Goal: Check status: Check status

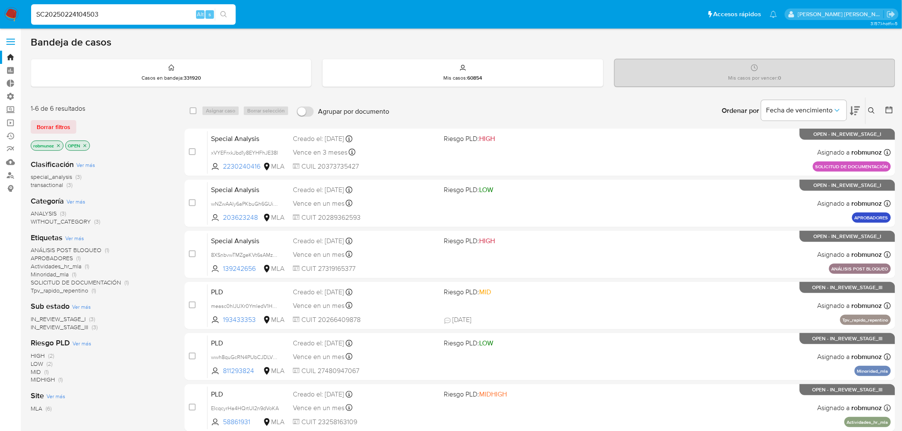
type input "SC20250224104503"
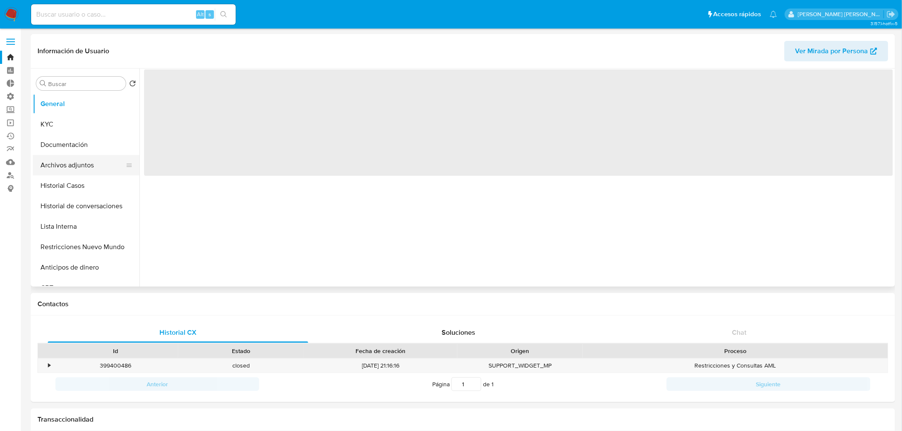
click at [75, 169] on button "Archivos adjuntos" at bounding box center [83, 165] width 100 height 20
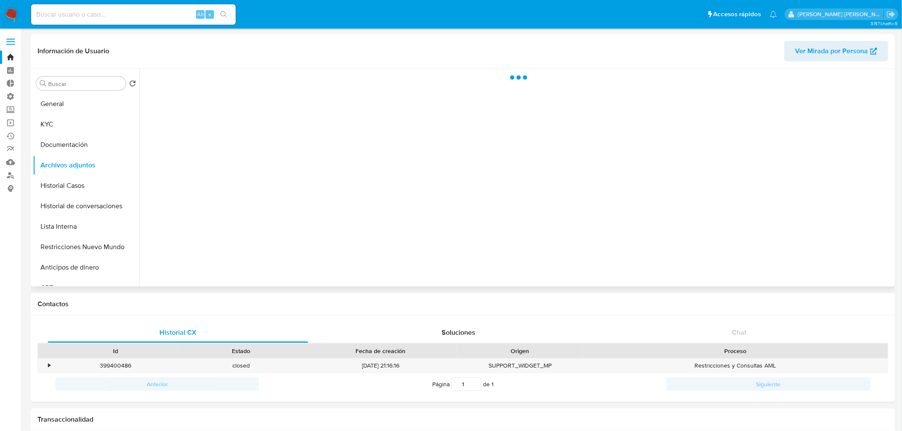
select select "10"
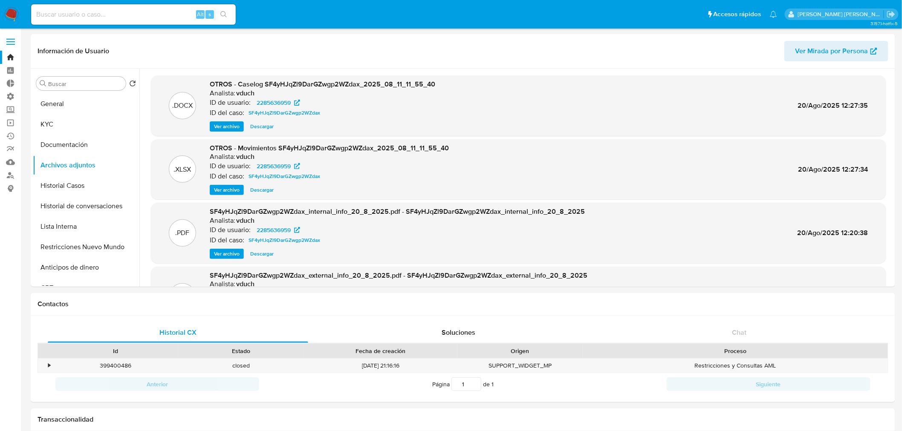
click at [14, 11] on img at bounding box center [11, 14] width 14 height 14
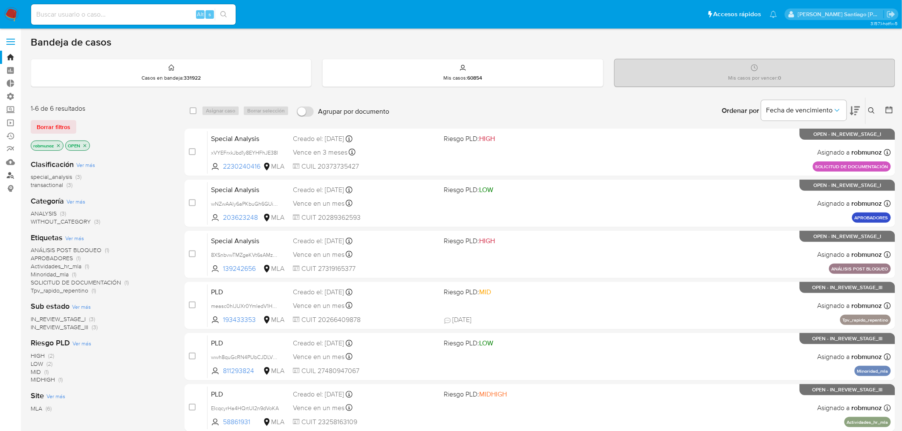
click at [14, 178] on link "Buscador de personas" at bounding box center [50, 175] width 101 height 13
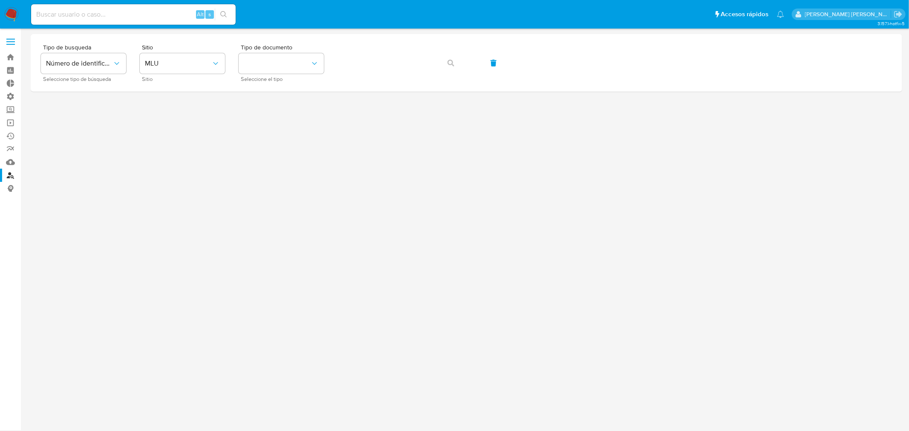
click at [95, 12] on input at bounding box center [133, 14] width 205 height 11
paste input "H8XTW6OQv7lIIddOyD25WTzS"
type input "H8XTW6OQv7lIIddOyD25WTzS"
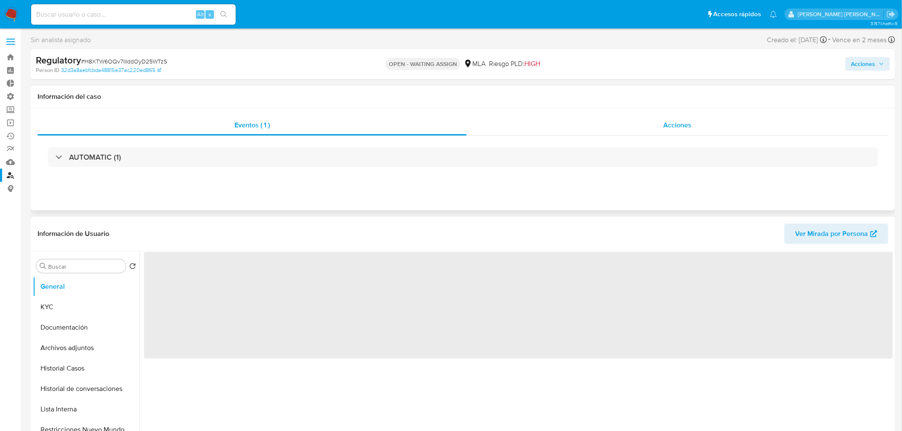
click at [658, 118] on div "Acciones" at bounding box center [678, 125] width 422 height 20
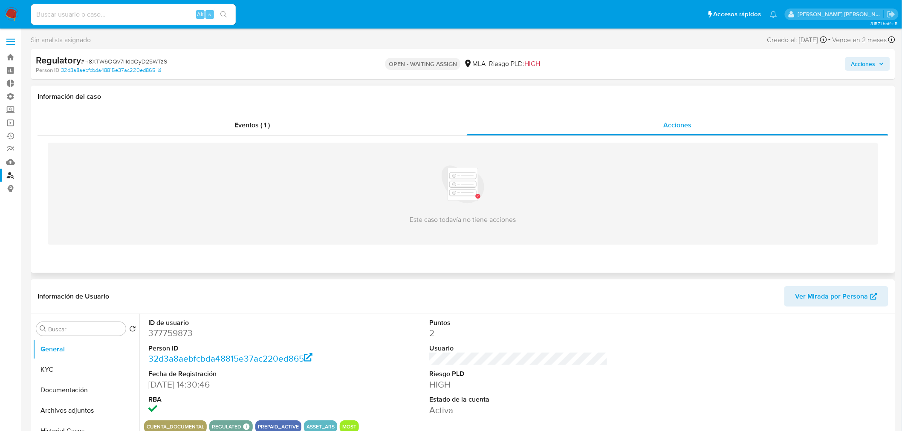
select select "10"
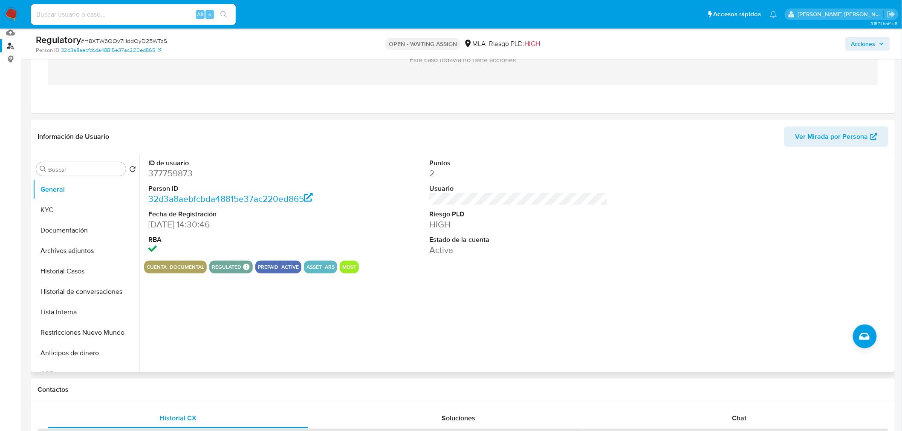
scroll to position [142, 0]
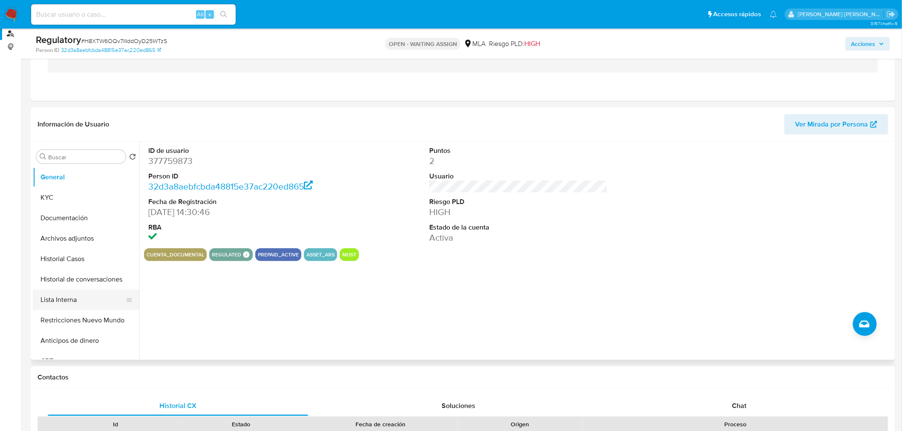
click at [84, 303] on button "Lista Interna" at bounding box center [83, 300] width 100 height 20
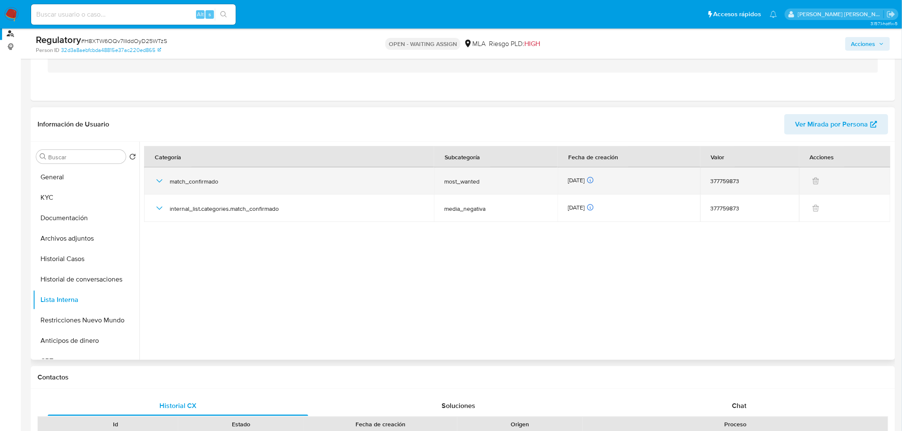
drag, startPoint x: 202, startPoint y: 189, endPoint x: 199, endPoint y: 184, distance: 6.4
click at [200, 186] on div "match_confirmado" at bounding box center [288, 180] width 269 height 27
click at [161, 176] on icon "button" at bounding box center [159, 181] width 10 height 10
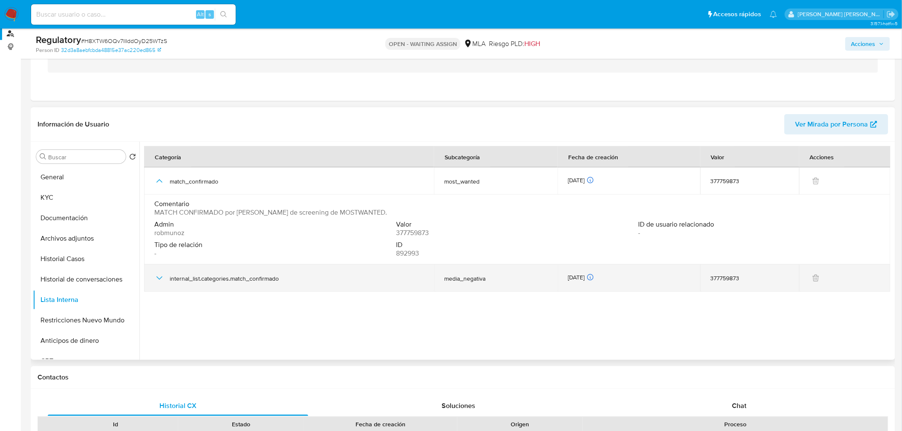
click at [152, 279] on td "internal_list.categories.match_confirmado" at bounding box center [289, 278] width 290 height 27
click at [160, 274] on icon "button" at bounding box center [159, 278] width 10 height 10
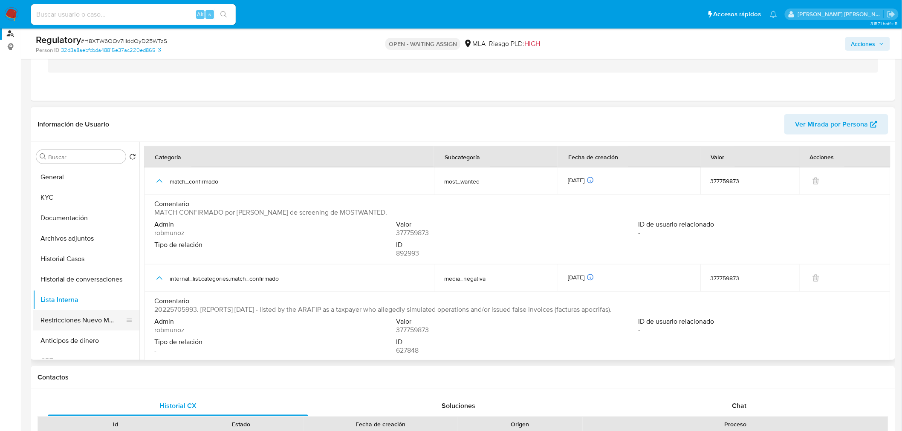
click at [84, 325] on button "Restricciones Nuevo Mundo" at bounding box center [83, 320] width 100 height 20
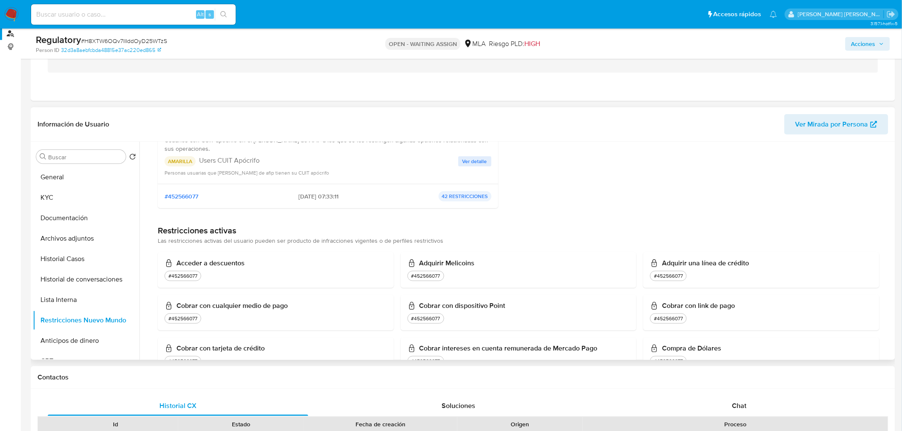
scroll to position [0, 0]
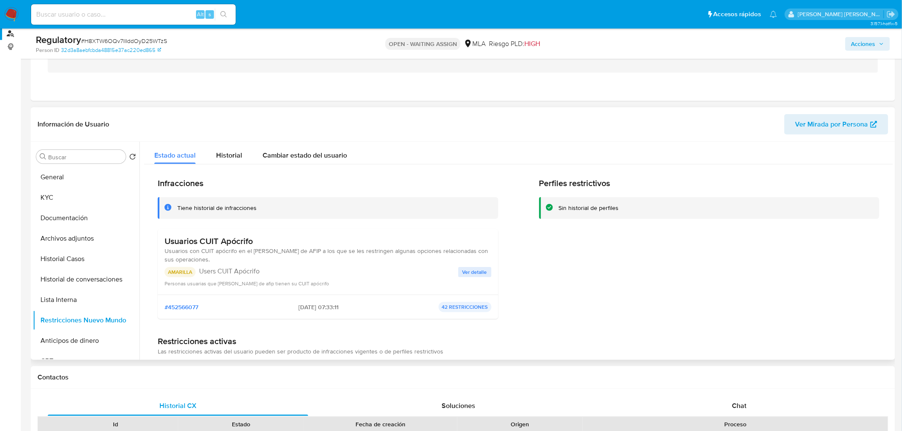
click at [486, 270] on button "Ver detalle" at bounding box center [474, 272] width 33 height 10
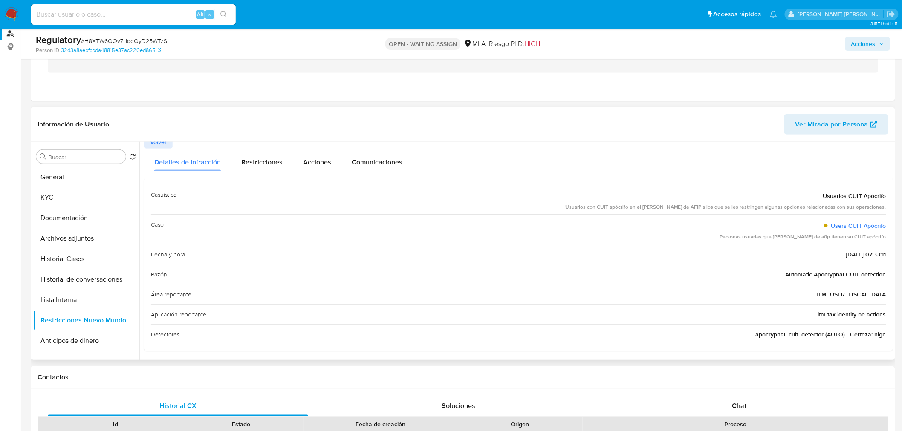
scroll to position [9, 0]
click at [158, 143] on span "Volver" at bounding box center [158, 140] width 17 height 12
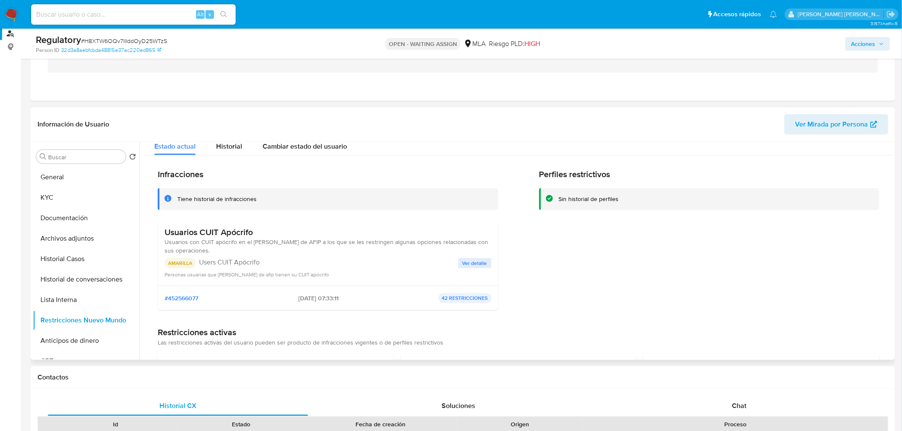
click at [115, 12] on input at bounding box center [133, 14] width 205 height 11
paste input "6lT0xpC7swHIrVVEUkLOR2oH"
type input "6lT0xpC7swHIrVVEUkLOR2oH"
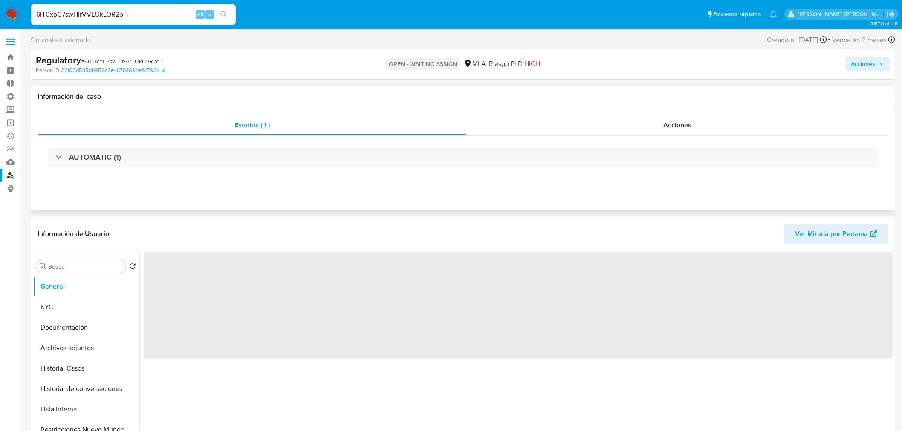
drag, startPoint x: 673, startPoint y: 122, endPoint x: 670, endPoint y: 137, distance: 15.3
click at [673, 123] on span "Acciones" at bounding box center [677, 125] width 28 height 10
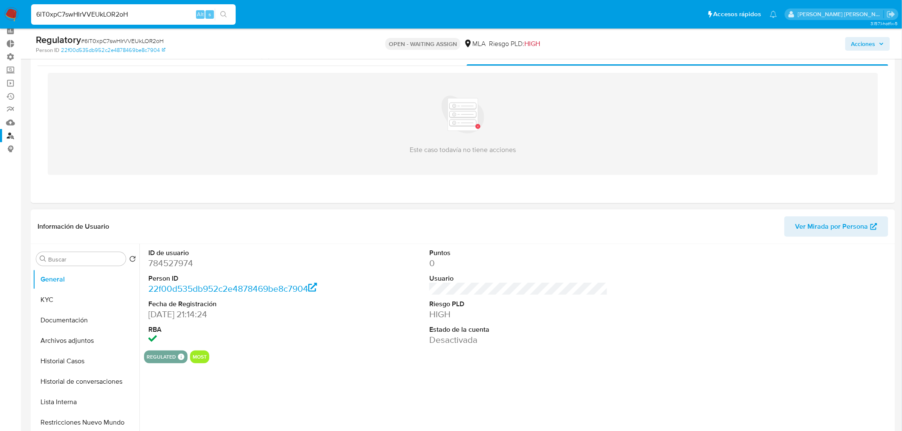
scroll to position [95, 0]
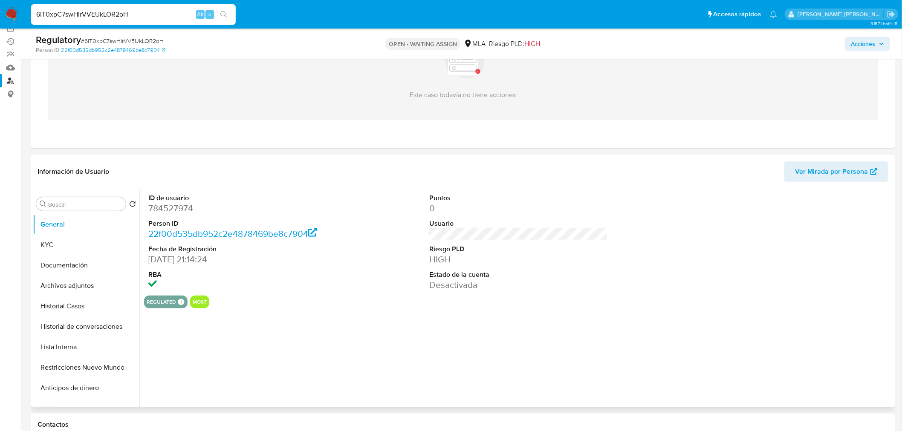
select select "10"
click at [93, 377] on ul "General KYC Documentación Archivos adjuntos Historial Casos Historial de conver…" at bounding box center [86, 310] width 107 height 192
click at [96, 370] on button "Restricciones Nuevo Mundo" at bounding box center [83, 368] width 100 height 20
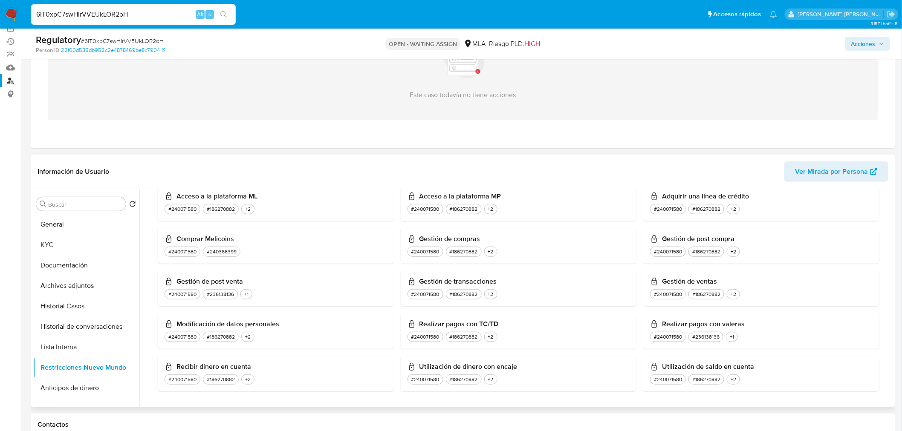
scroll to position [529, 0]
click at [66, 341] on button "Lista Interna" at bounding box center [83, 347] width 100 height 20
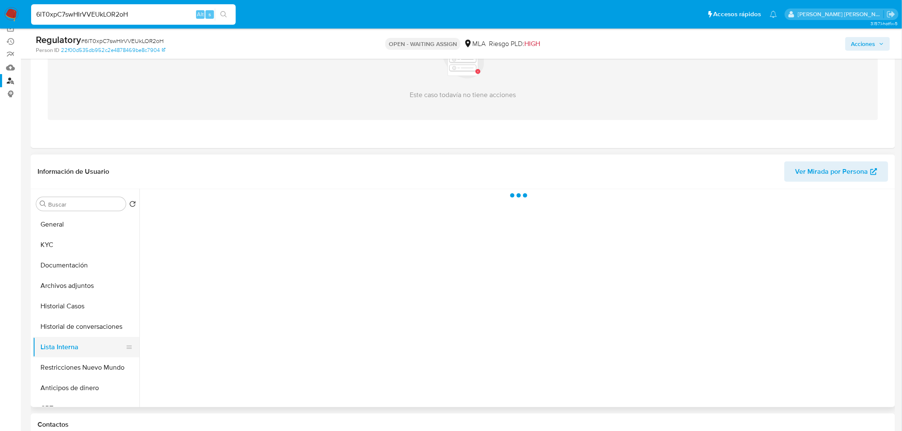
scroll to position [0, 0]
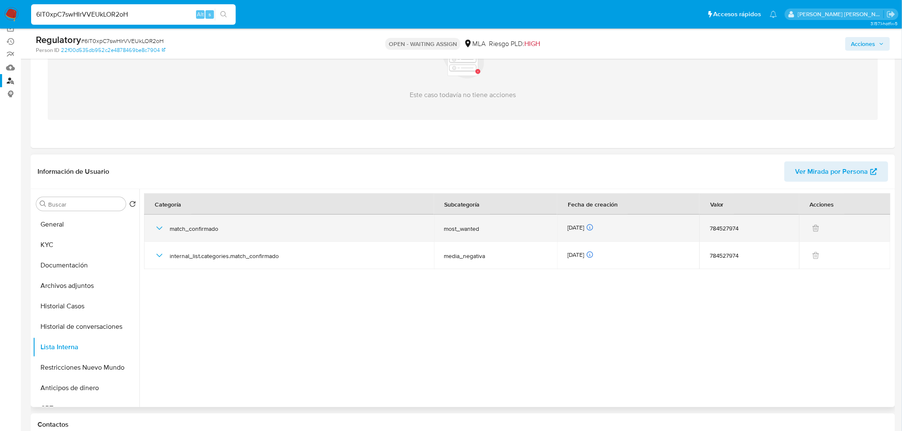
drag, startPoint x: 162, startPoint y: 227, endPoint x: 162, endPoint y: 236, distance: 9.0
click at [162, 227] on icon "button" at bounding box center [159, 228] width 10 height 10
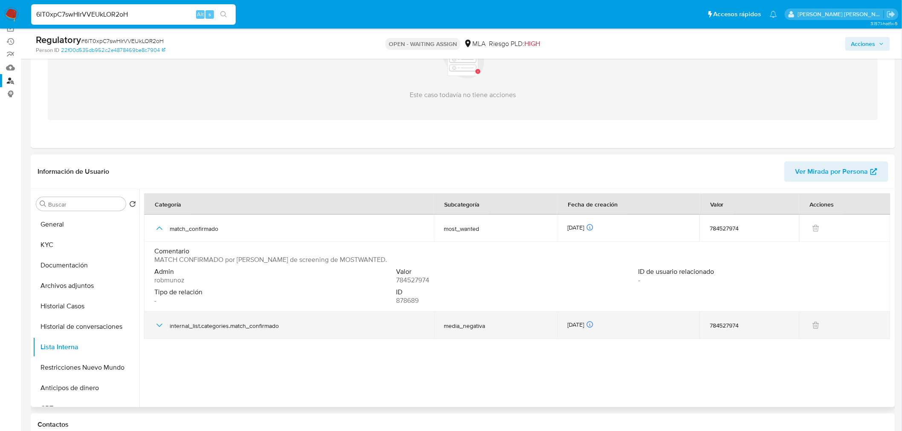
click at [163, 327] on icon "button" at bounding box center [159, 325] width 10 height 10
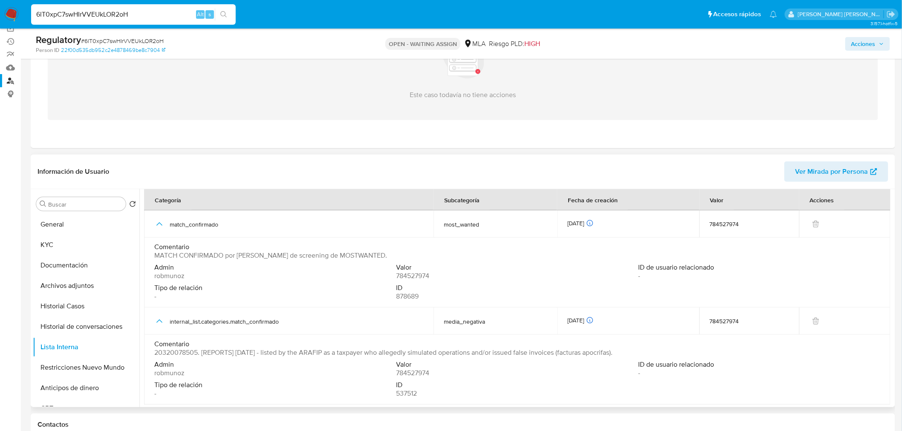
scroll to position [6, 0]
click at [10, 68] on link "Mulan" at bounding box center [50, 67] width 101 height 13
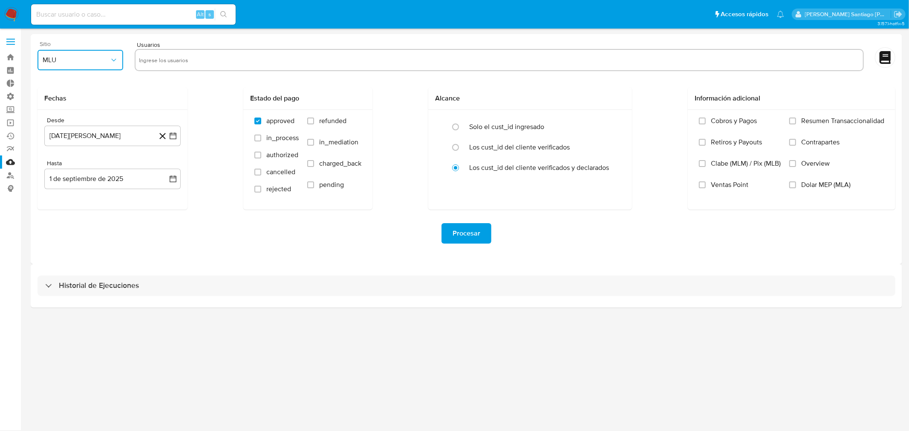
click at [75, 66] on button "MLU" at bounding box center [80, 60] width 86 height 20
drag, startPoint x: 89, startPoint y: 89, endPoint x: 112, endPoint y: 84, distance: 23.1
click at [89, 88] on div "MLA" at bounding box center [78, 83] width 70 height 20
click at [150, 59] on input "text" at bounding box center [499, 60] width 721 height 14
type input "234355802"
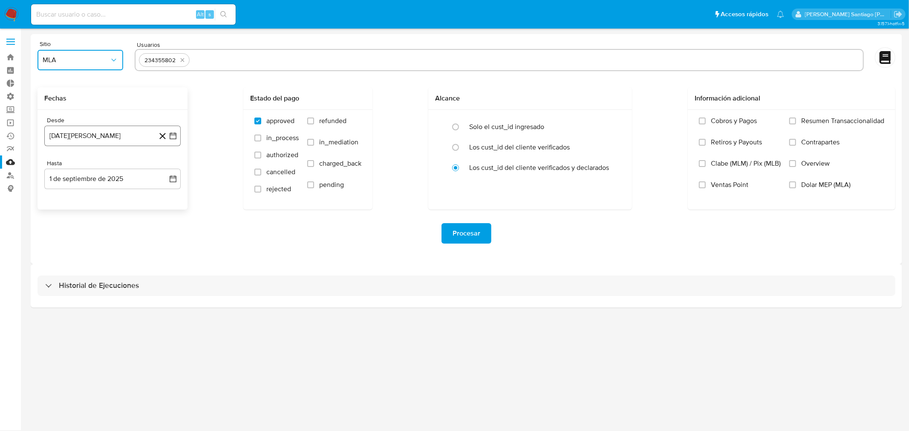
click at [133, 134] on button "[DATE][PERSON_NAME]" at bounding box center [112, 136] width 136 height 20
click at [164, 168] on icon "Mes siguiente" at bounding box center [165, 166] width 10 height 10
click at [165, 168] on icon "Mes siguiente" at bounding box center [165, 166] width 10 height 10
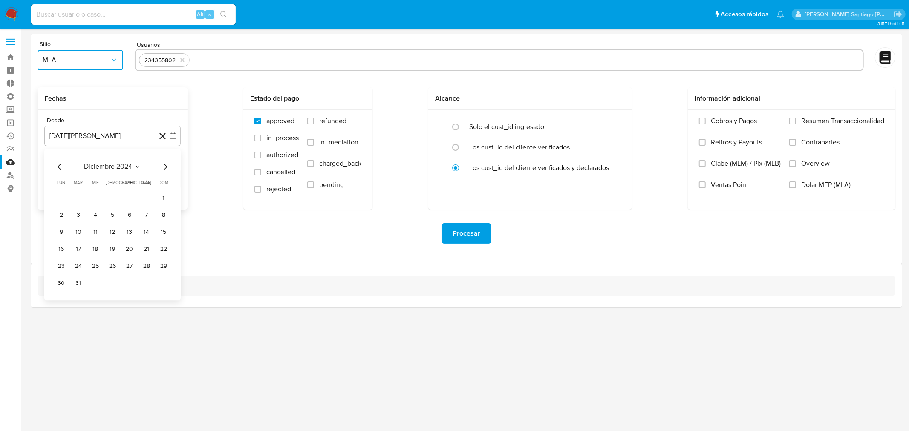
click at [165, 168] on icon "Mes siguiente" at bounding box center [165, 166] width 10 height 10
click at [97, 195] on button "1" at bounding box center [96, 198] width 14 height 14
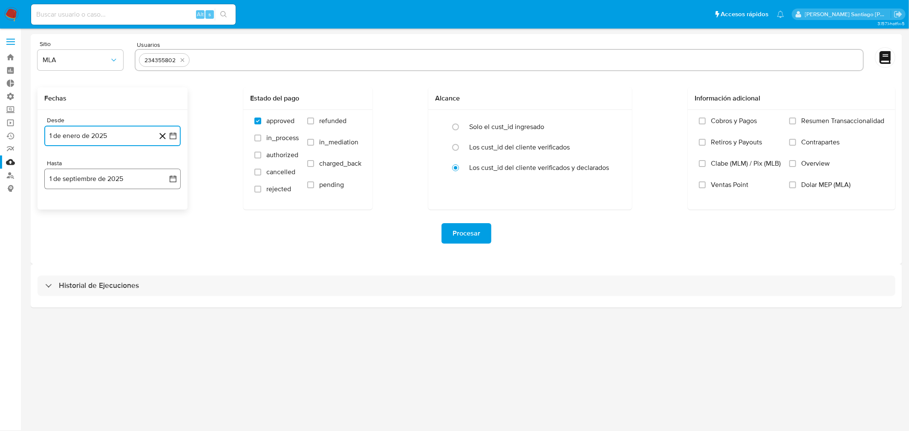
click at [107, 182] on button "1 de septiembre de 2025" at bounding box center [112, 179] width 136 height 20
click at [57, 211] on icon "Mes anterior" at bounding box center [60, 210] width 10 height 10
click at [171, 309] on div "[DATE] [DATE] lun [DATE] [PERSON_NAME][DATE] mié [DATE] jue [DATE] vie [DATE] s…" at bounding box center [112, 259] width 136 height 135
click at [163, 313] on button "31" at bounding box center [164, 310] width 14 height 14
click at [251, 55] on input "text" at bounding box center [526, 60] width 666 height 14
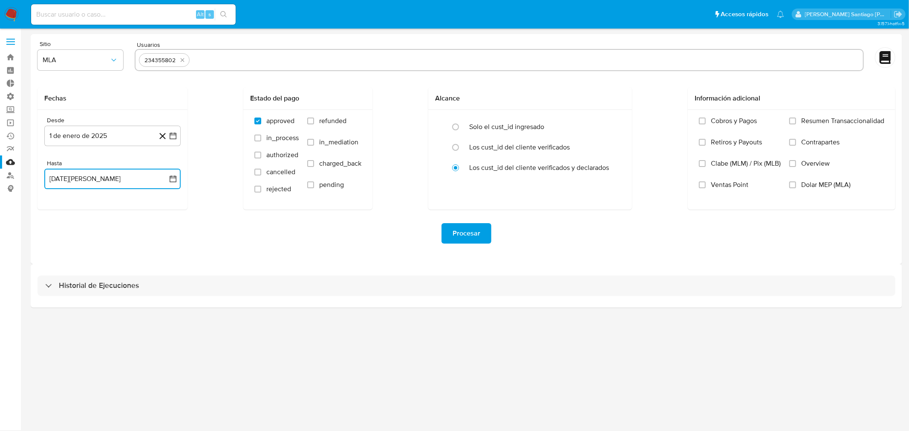
type input "134102568"
paste input "1090453275"
type input "1090453275"
paste input "2337858925"
type input "2337858925"
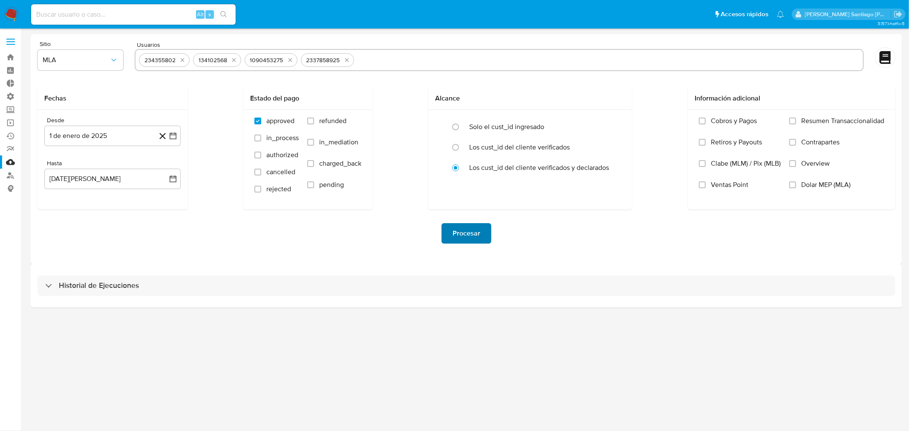
click at [465, 231] on span "Procesar" at bounding box center [467, 233] width 28 height 19
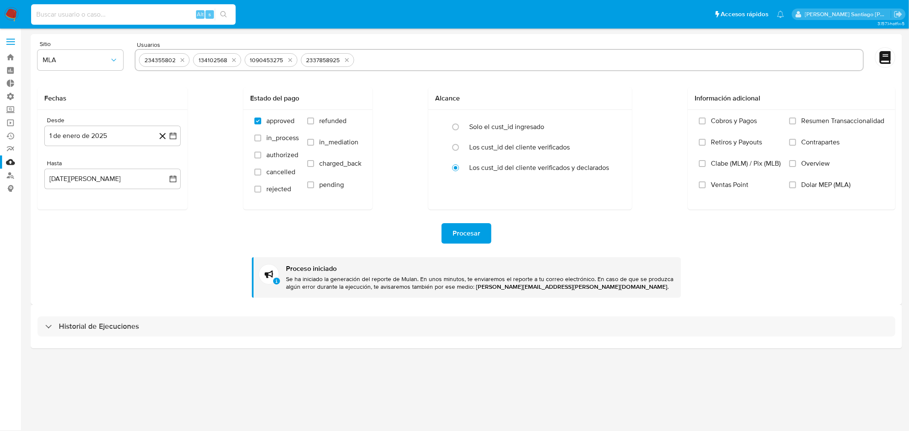
click at [77, 17] on input at bounding box center [133, 14] width 205 height 11
paste input "d1Af2V3fVwMv0SZ0krl5qSOR"
type input "d1Af2V3fVwMv0SZ0krl5qSOR"
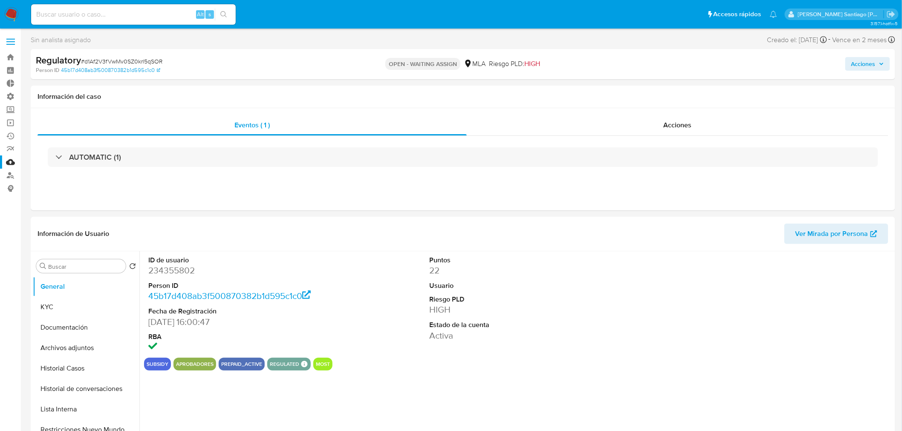
select select "10"
click at [720, 118] on div "Acciones" at bounding box center [678, 125] width 422 height 20
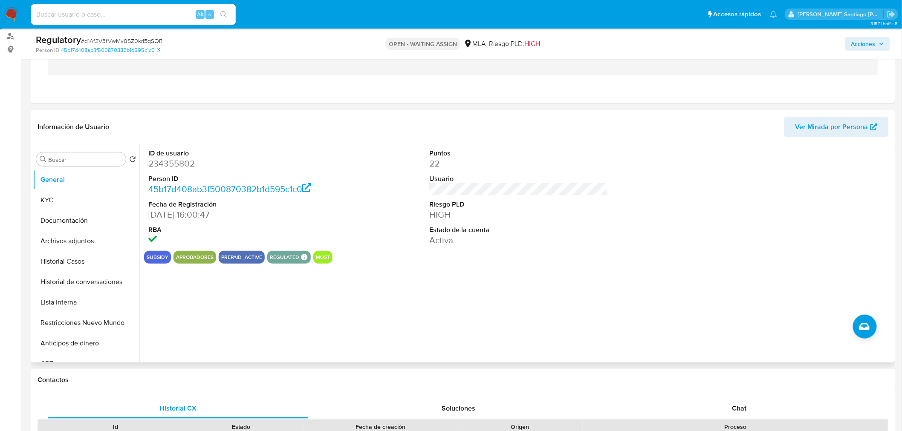
scroll to position [142, 0]
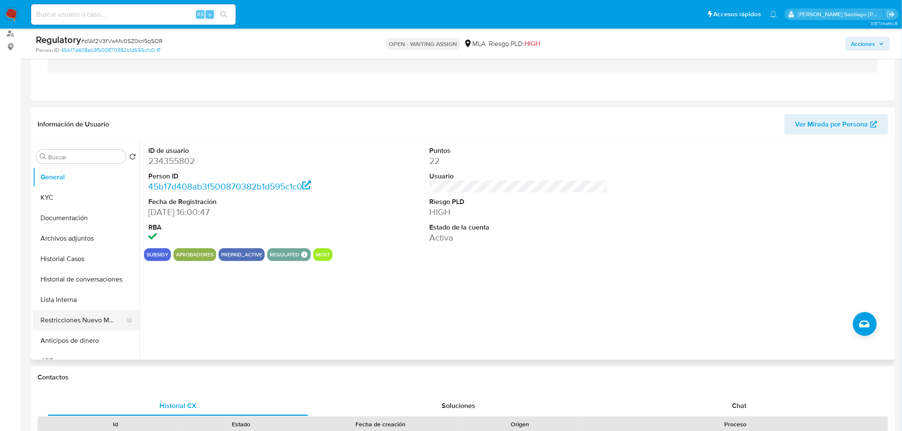
click at [102, 315] on button "Restricciones Nuevo Mundo" at bounding box center [83, 320] width 100 height 20
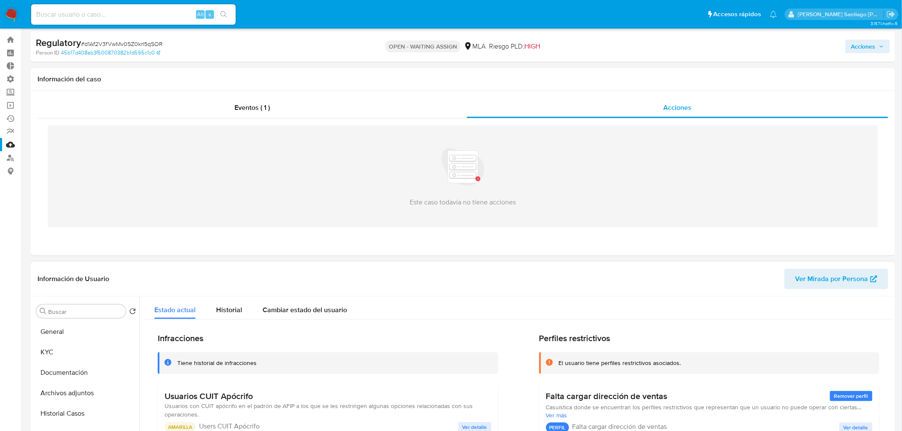
scroll to position [95, 0]
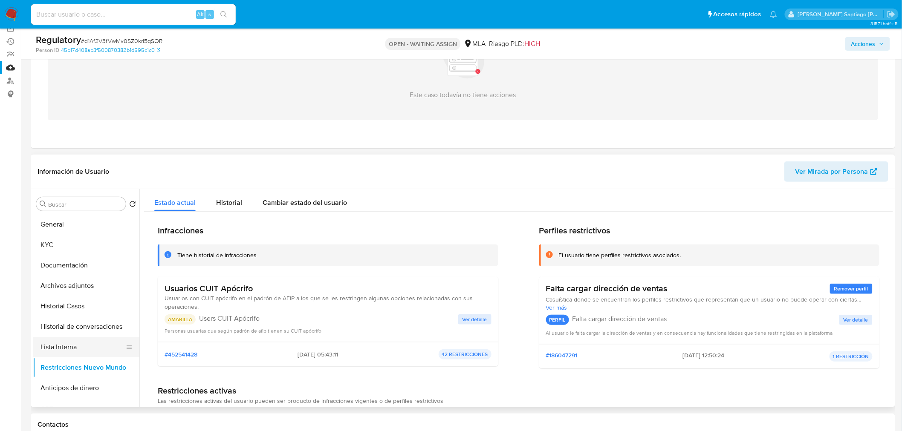
click at [69, 348] on button "Lista Interna" at bounding box center [83, 347] width 100 height 20
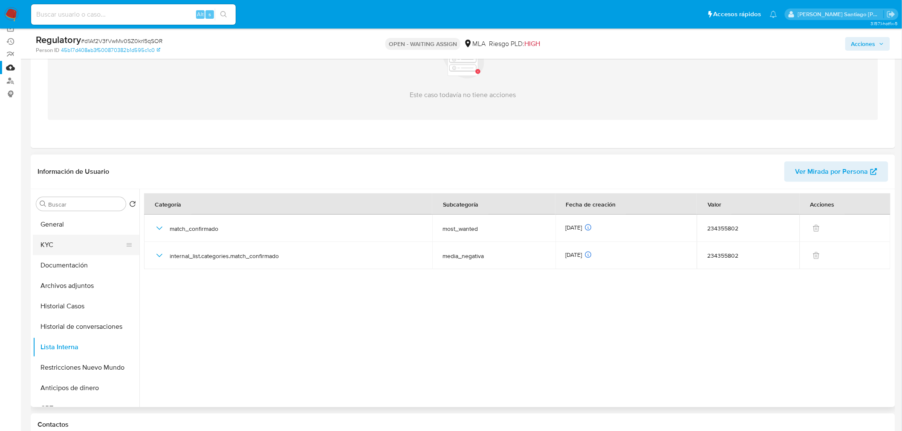
click at [65, 246] on button "KYC" at bounding box center [83, 245] width 100 height 20
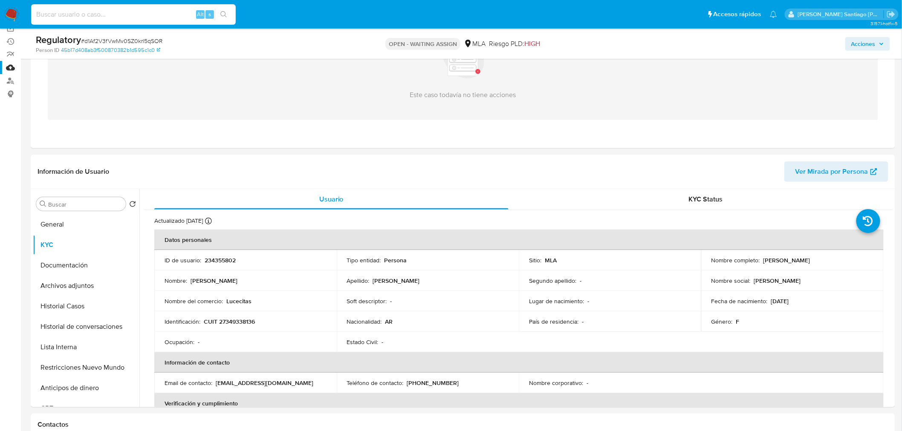
click at [107, 18] on input at bounding box center [133, 14] width 205 height 11
paste input "Bm3qPQgDGY88KPhfa4LQS6r2"
type input "Bm3qPQgDGY88KPhfa4LQS6r2"
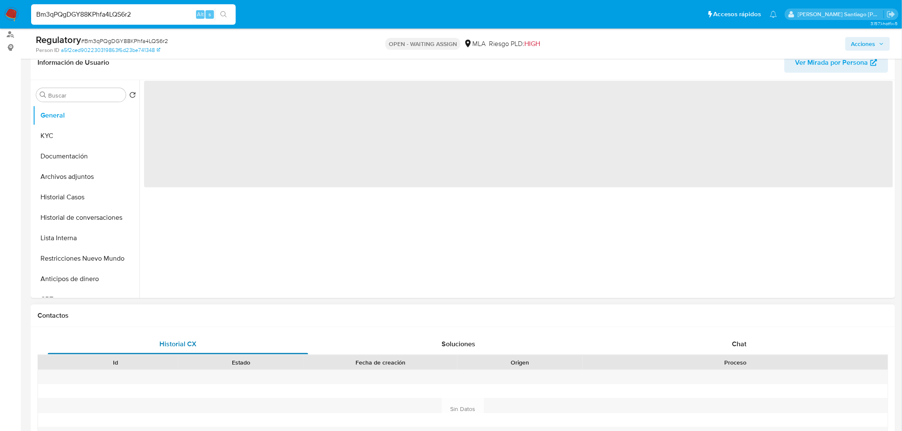
scroll to position [142, 0]
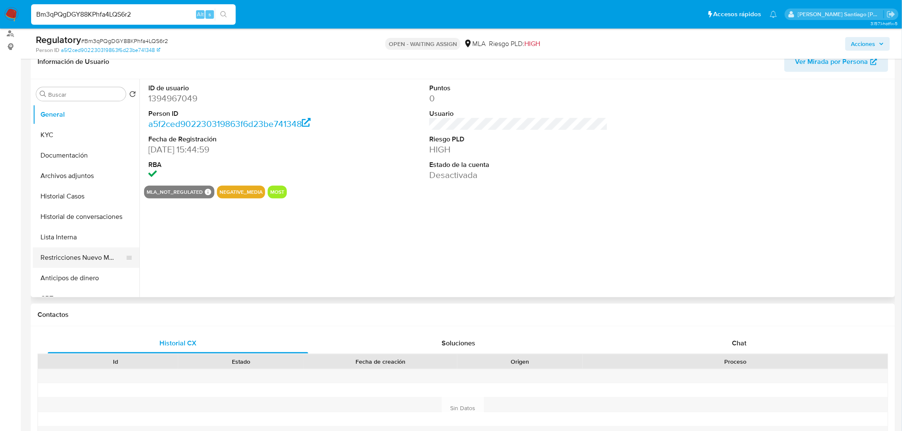
select select "10"
click at [61, 252] on button "Restricciones Nuevo Mundo" at bounding box center [83, 258] width 100 height 20
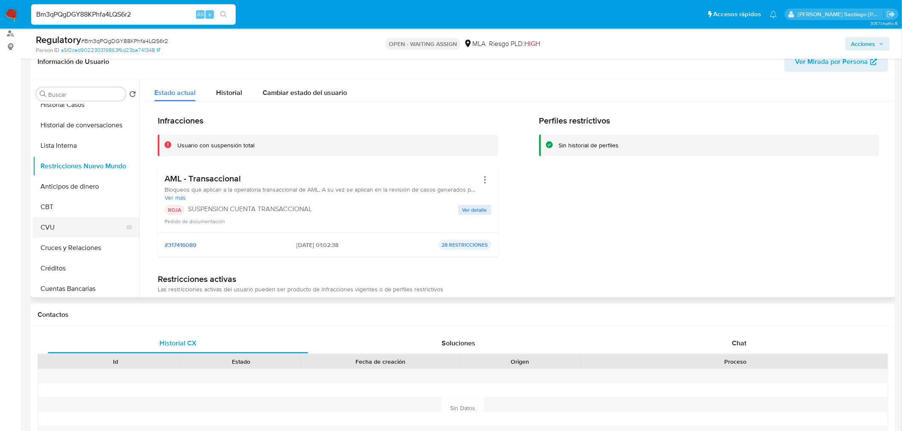
scroll to position [95, 0]
click at [72, 139] on button "Lista Interna" at bounding box center [83, 143] width 100 height 20
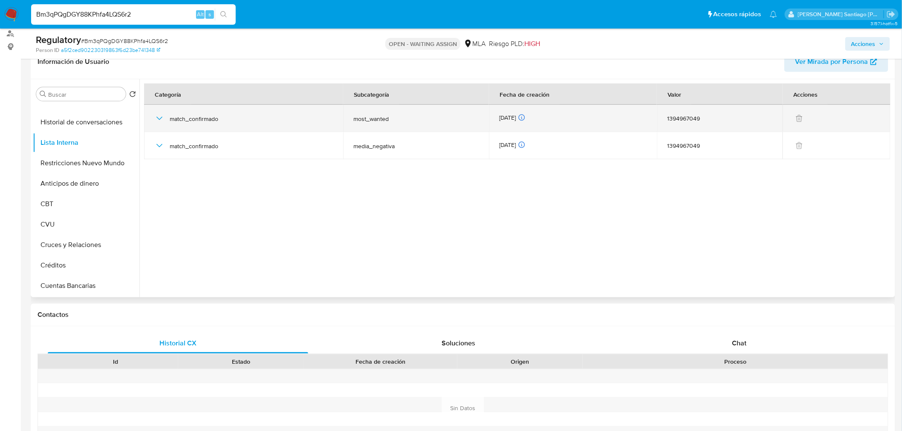
click at [154, 121] on icon "button" at bounding box center [159, 118] width 10 height 10
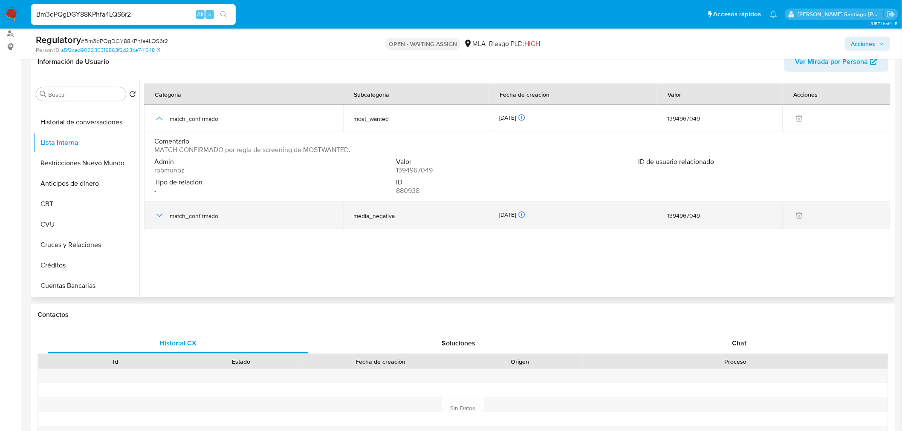
click at [159, 212] on icon "button" at bounding box center [159, 216] width 10 height 10
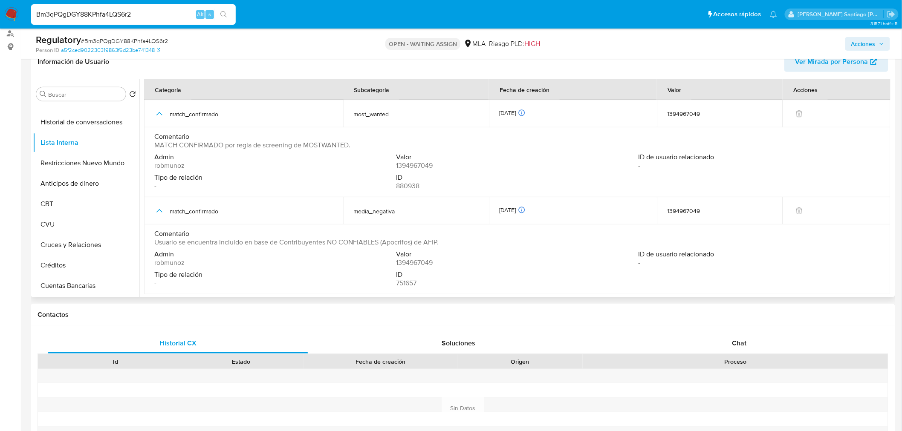
scroll to position [6, 0]
click at [176, 9] on input "Bm3qPQgDGY88KPhfa4LQS6r2" at bounding box center [133, 14] width 205 height 11
paste input "uQTxsGfZudicrI1R0XlprFru"
type input "uQTxsGfZudicrI1R0XlprFru"
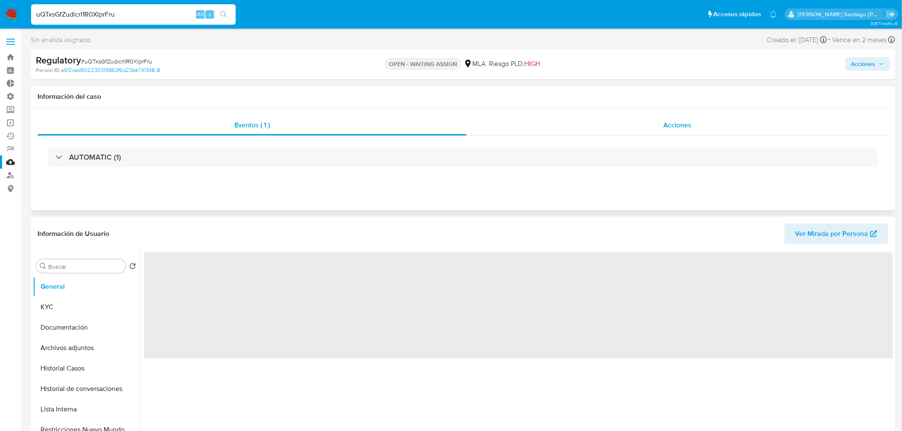
click at [671, 124] on span "Acciones" at bounding box center [677, 125] width 28 height 10
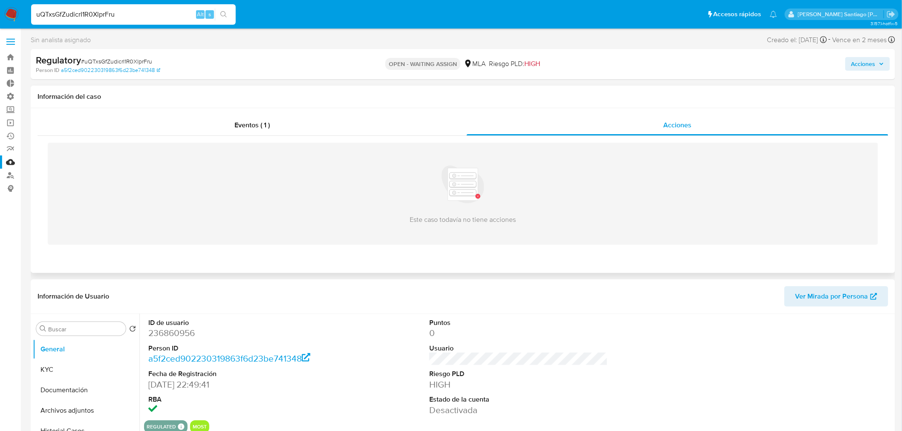
select select "10"
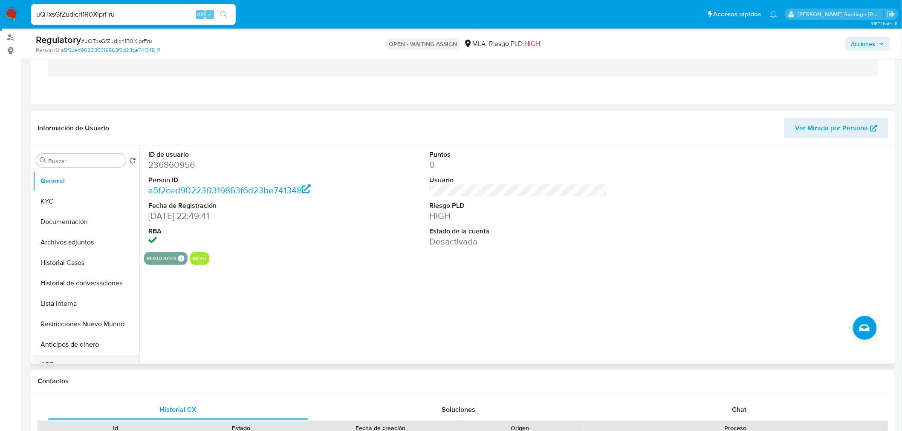
scroll to position [142, 0]
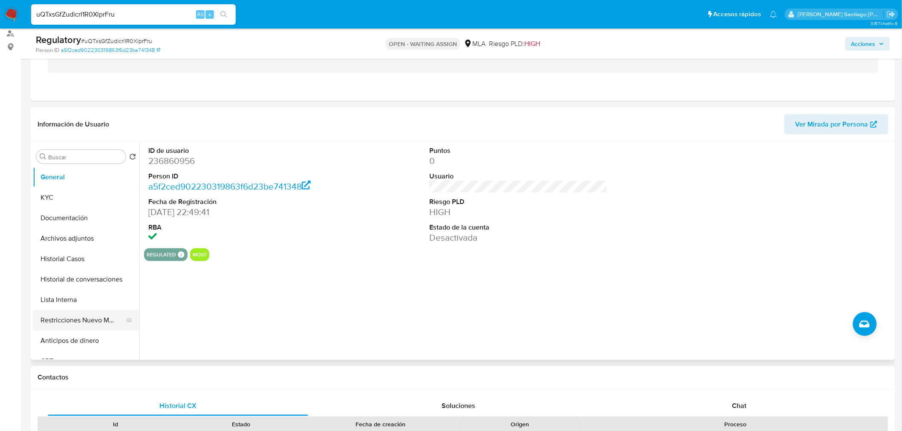
click at [66, 321] on button "Restricciones Nuevo Mundo" at bounding box center [83, 320] width 100 height 20
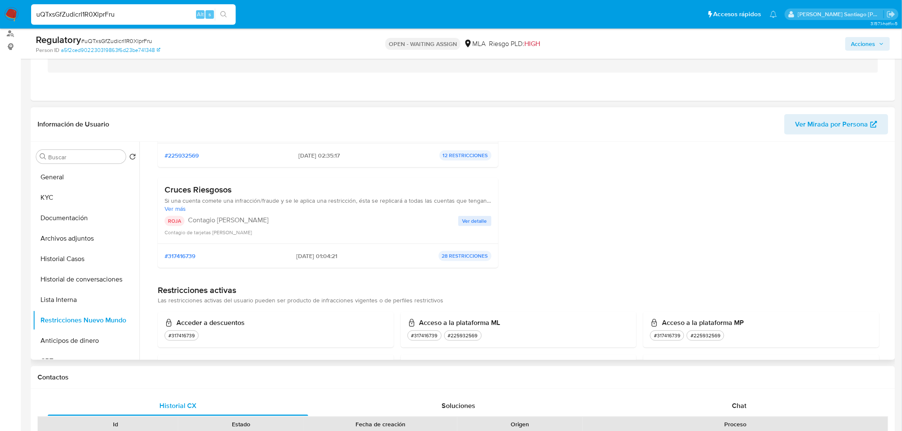
click at [479, 222] on span "Ver detalle" at bounding box center [474, 221] width 25 height 9
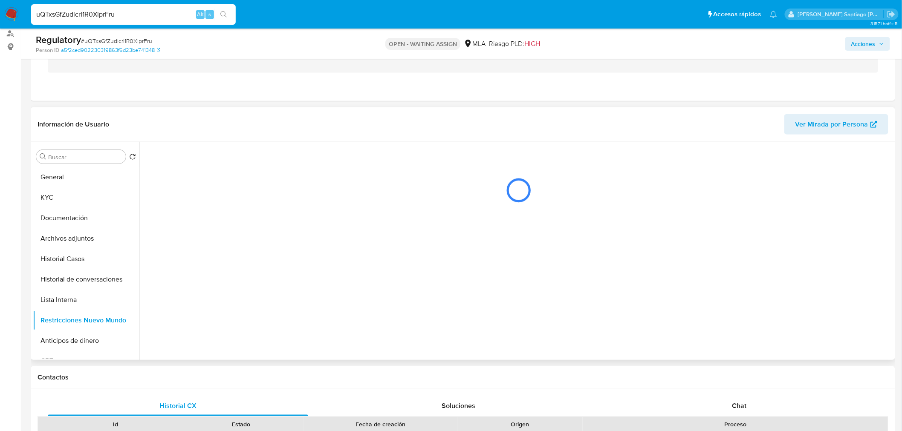
scroll to position [0, 0]
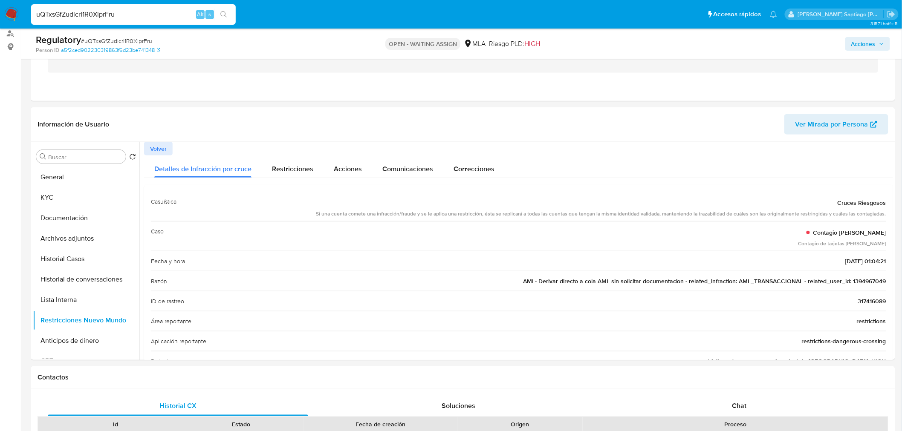
click at [96, 12] on input "uQTxsGfZudicrI1R0XlprFru" at bounding box center [133, 14] width 205 height 11
paste input "n7l1G0q2RVaTXPsjVQ6heqwv"
type input "n7l1G0q2RVaTXPsjVQ6heqwv"
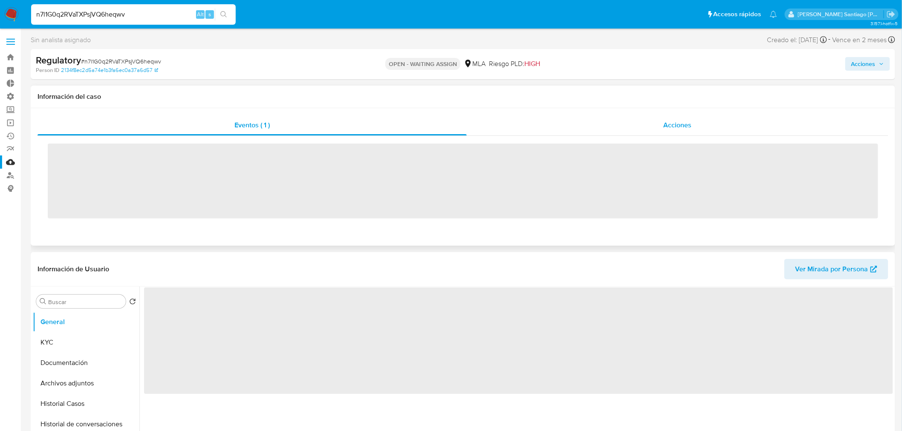
click at [667, 133] on div "Acciones" at bounding box center [678, 125] width 422 height 20
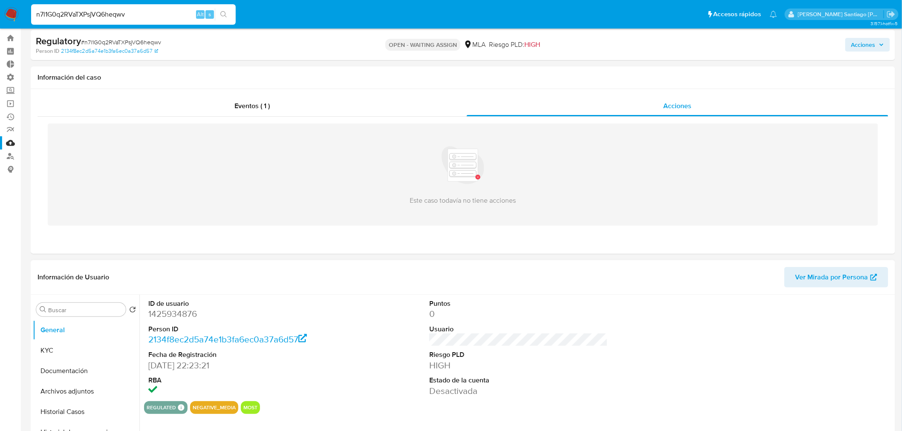
select select "10"
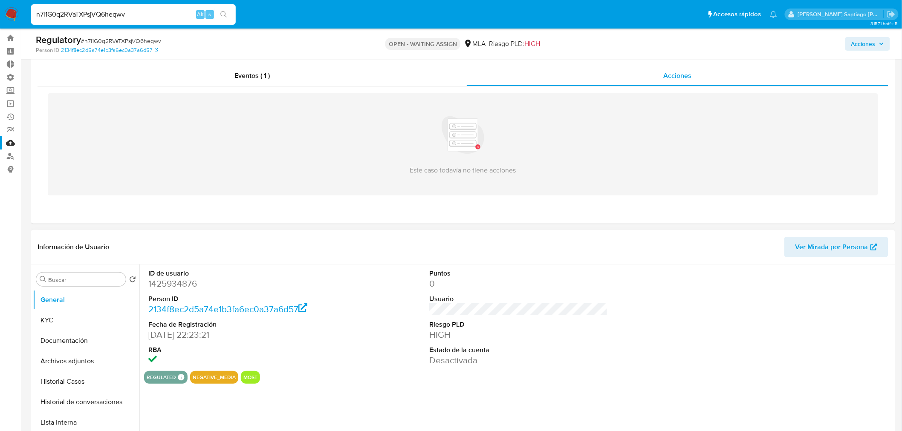
scroll to position [142, 0]
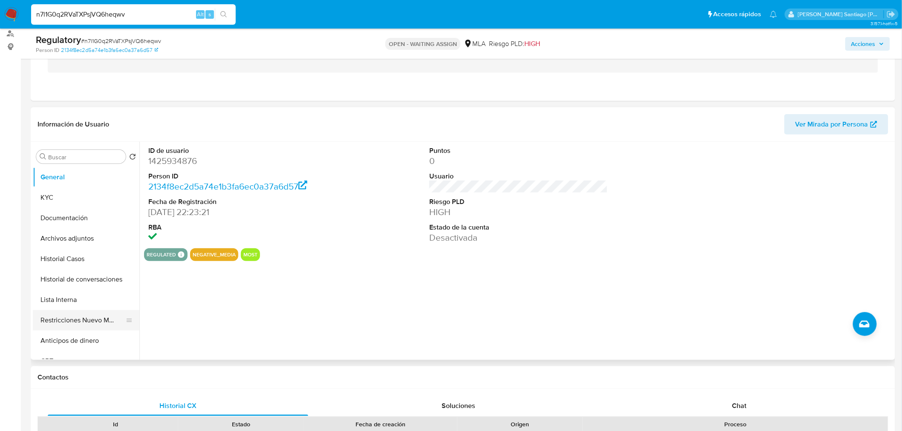
click at [81, 326] on button "Restricciones Nuevo Mundo" at bounding box center [83, 320] width 100 height 20
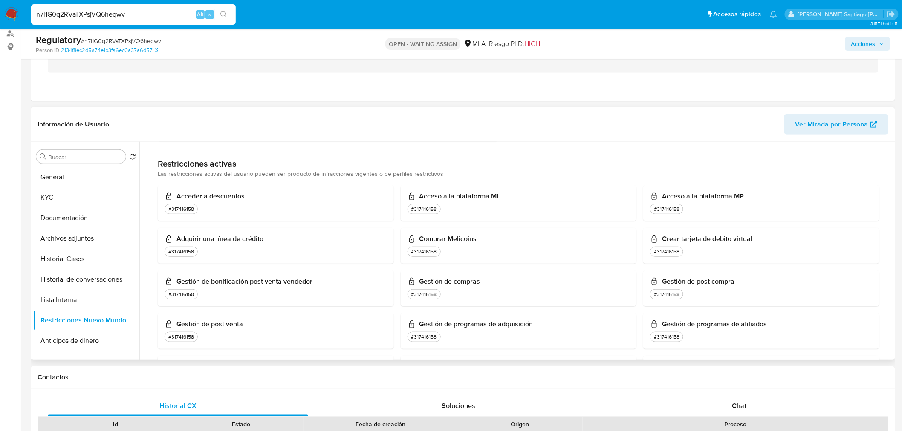
scroll to position [189, 0]
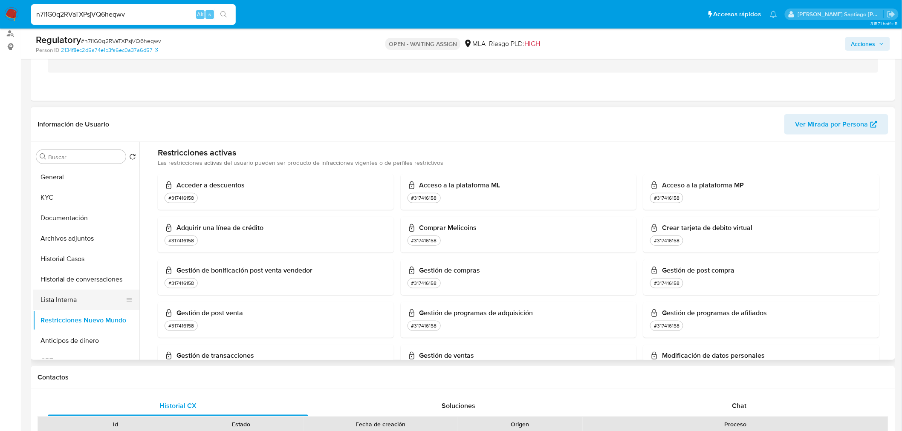
click at [69, 301] on button "Lista Interna" at bounding box center [83, 300] width 100 height 20
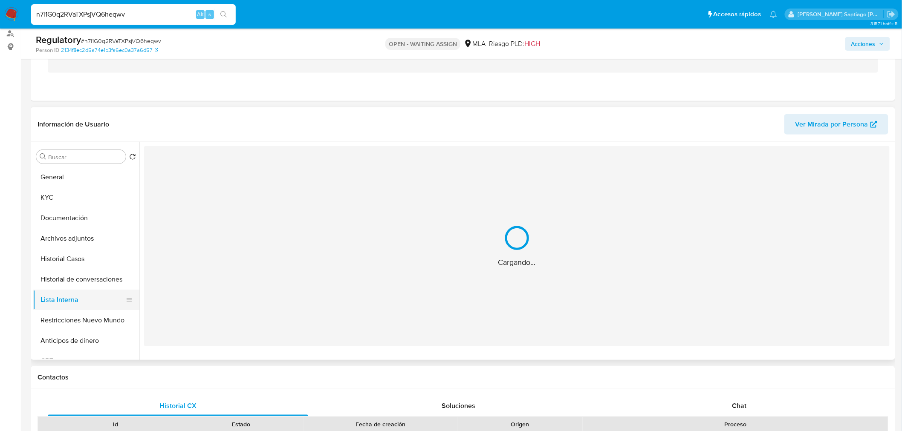
scroll to position [0, 0]
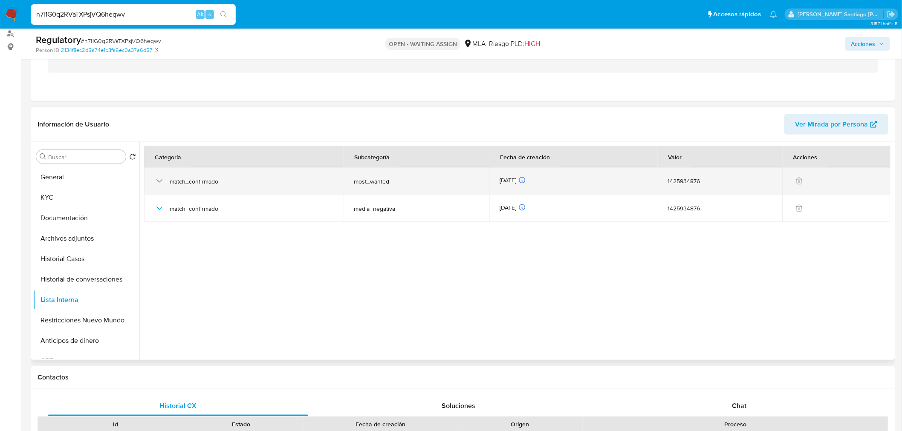
click at [208, 187] on div "match_confirmado" at bounding box center [243, 180] width 179 height 27
drag, startPoint x: 155, startPoint y: 184, endPoint x: 155, endPoint y: 193, distance: 8.9
click at [155, 185] on icon "button" at bounding box center [159, 181] width 10 height 10
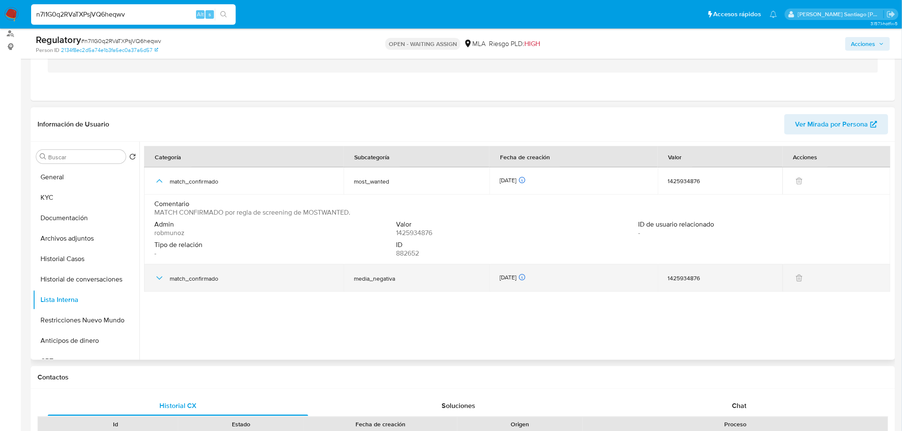
click at [163, 271] on div "match_confirmado" at bounding box center [243, 278] width 179 height 27
click at [162, 278] on icon "button" at bounding box center [159, 278] width 10 height 10
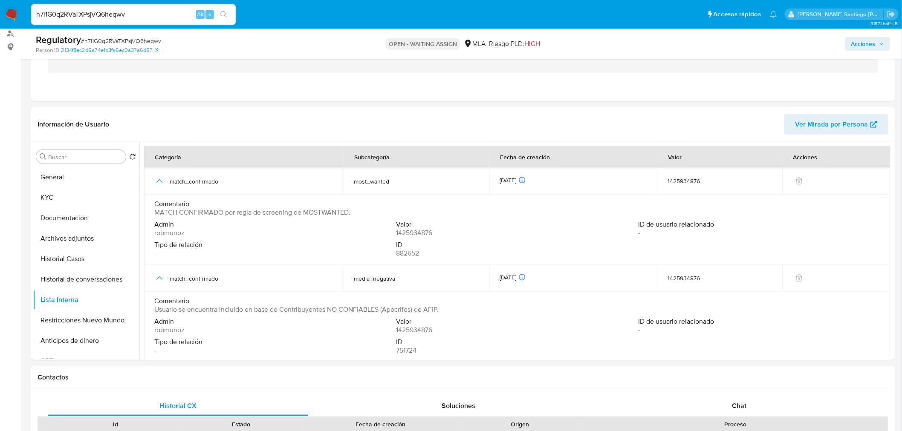
click at [174, 11] on input "n7l1G0q2RVaTXPsjVQ6heqwv" at bounding box center [133, 14] width 205 height 11
click at [174, 10] on input "n7l1G0q2RVaTXPsjVQ6heqwv" at bounding box center [133, 14] width 205 height 11
paste input "6j2raong7rWFEueOer0A4q5n"
type input "6j2raong7rWFEueOer0A4q5n"
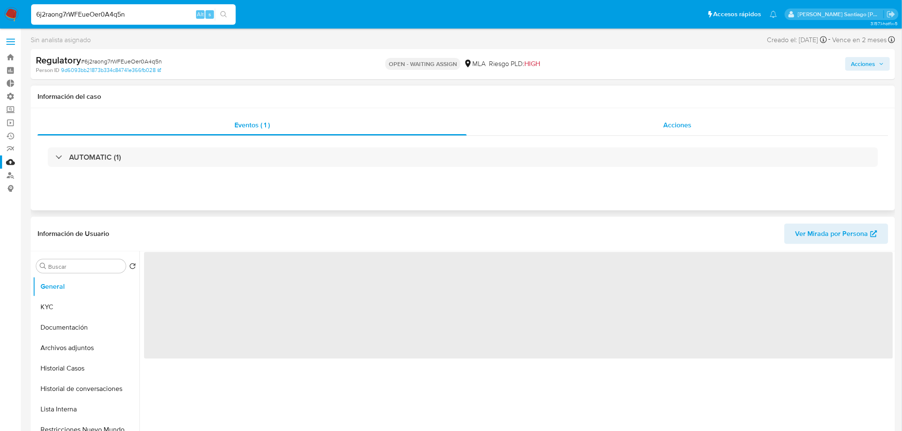
click at [669, 114] on div "Eventos ( 1 ) Acciones AUTOMATIC (1)" at bounding box center [463, 159] width 864 height 102
click at [675, 125] on span "Acciones" at bounding box center [677, 125] width 28 height 10
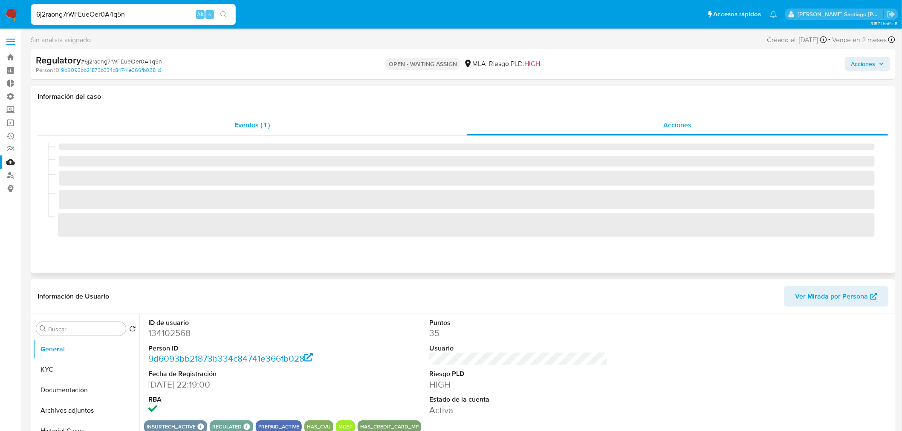
select select "10"
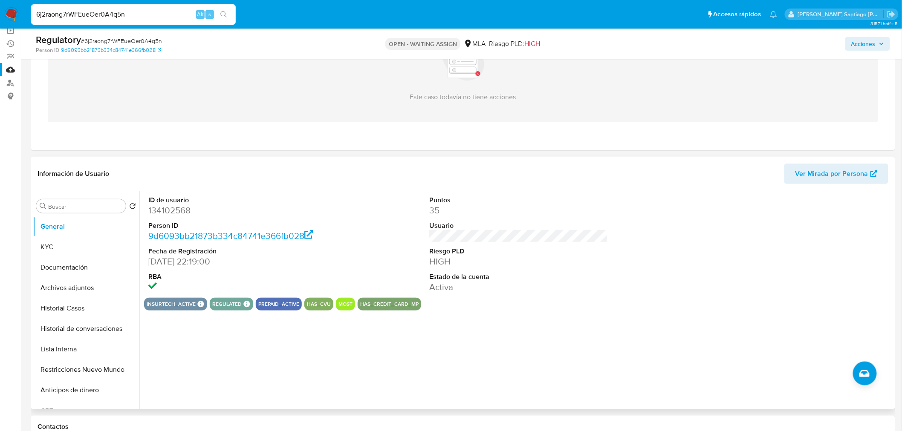
scroll to position [95, 0]
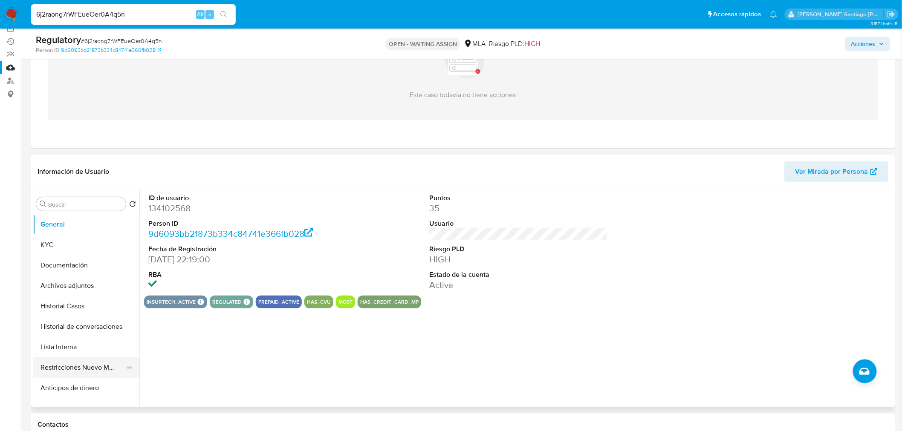
click at [67, 366] on button "Restricciones Nuevo Mundo" at bounding box center [83, 368] width 100 height 20
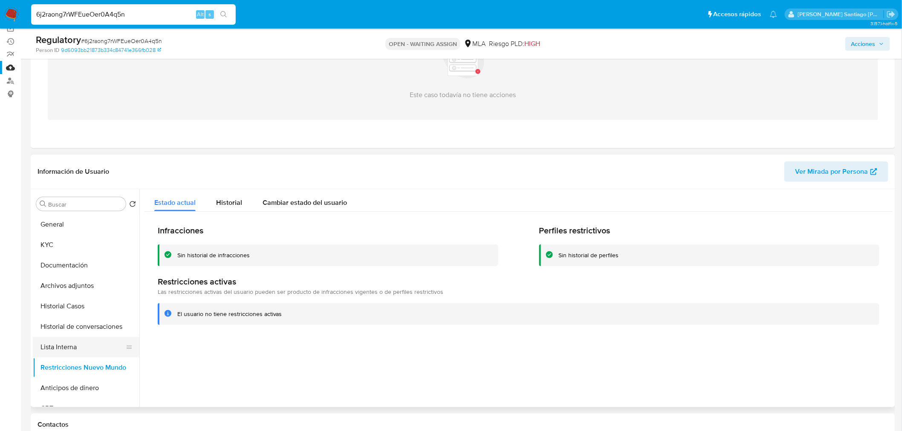
click at [79, 343] on button "Lista Interna" at bounding box center [83, 347] width 100 height 20
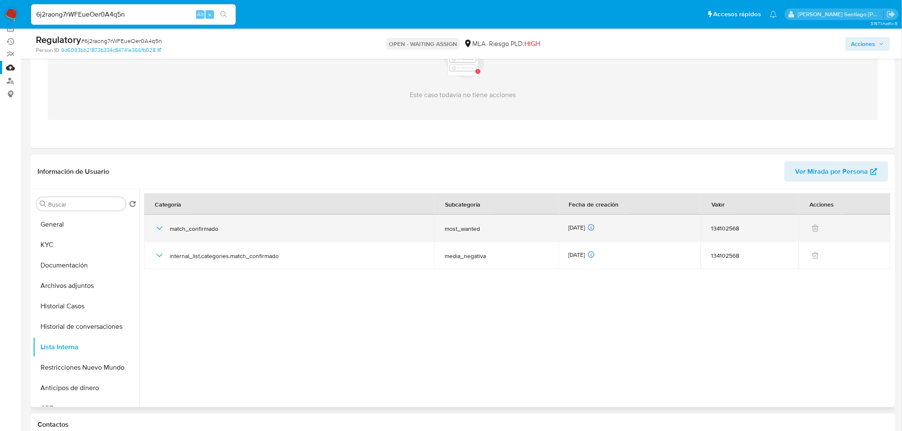
click at [212, 230] on span "match_confirmado" at bounding box center [297, 229] width 254 height 8
drag, startPoint x: 161, startPoint y: 224, endPoint x: 163, endPoint y: 236, distance: 12.5
click at [162, 226] on icon "button" at bounding box center [159, 228] width 10 height 10
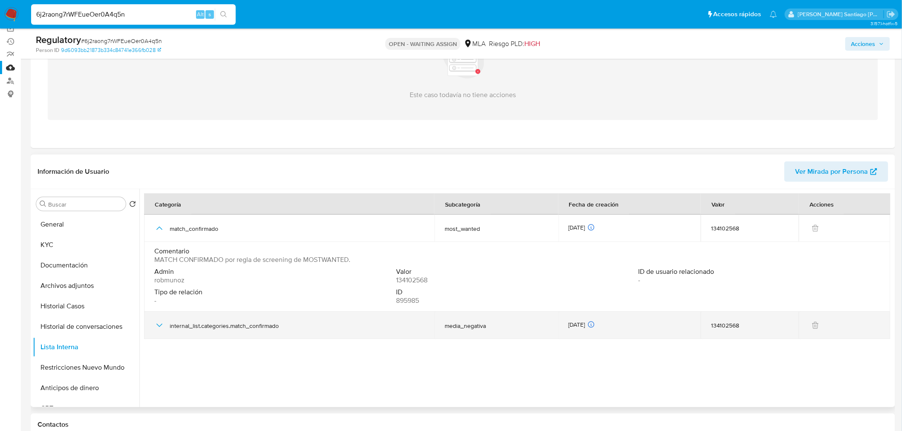
click at [161, 335] on div "internal_list.categories.match_confirmado" at bounding box center [289, 325] width 270 height 27
click at [155, 325] on icon "button" at bounding box center [159, 325] width 10 height 10
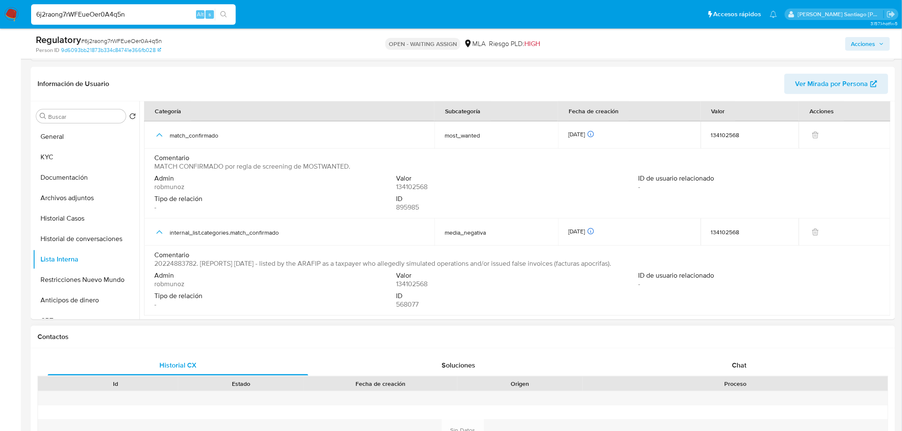
scroll to position [189, 0]
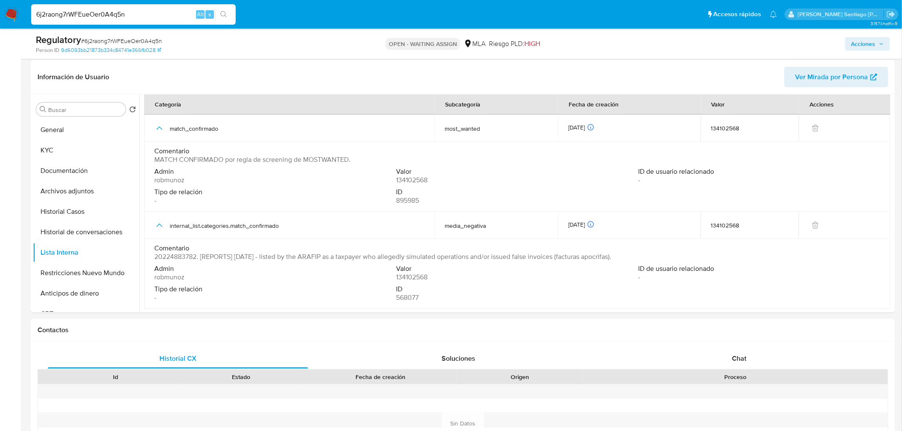
click at [98, 17] on input "6j2raong7rWFEueOer0A4q5n" at bounding box center [133, 14] width 205 height 11
paste input "H8XTW6OQv7lIIddOyD25WTzS"
type input "H8XTW6OQv7lIIddOyD25WTzS"
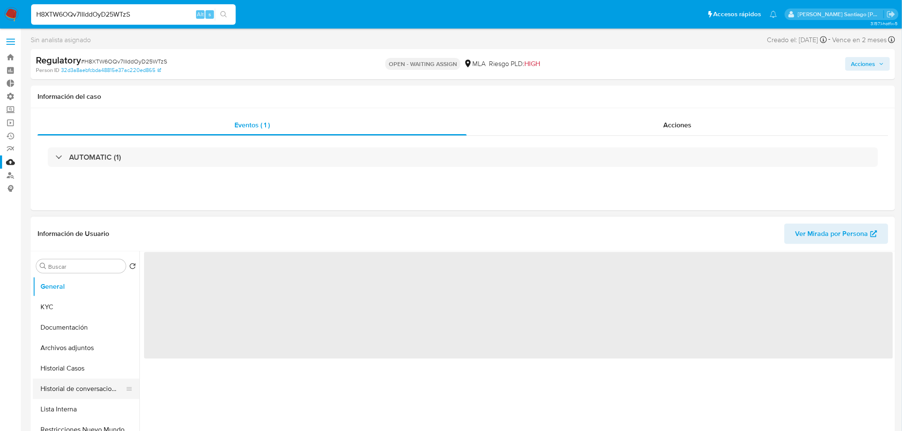
scroll to position [47, 0]
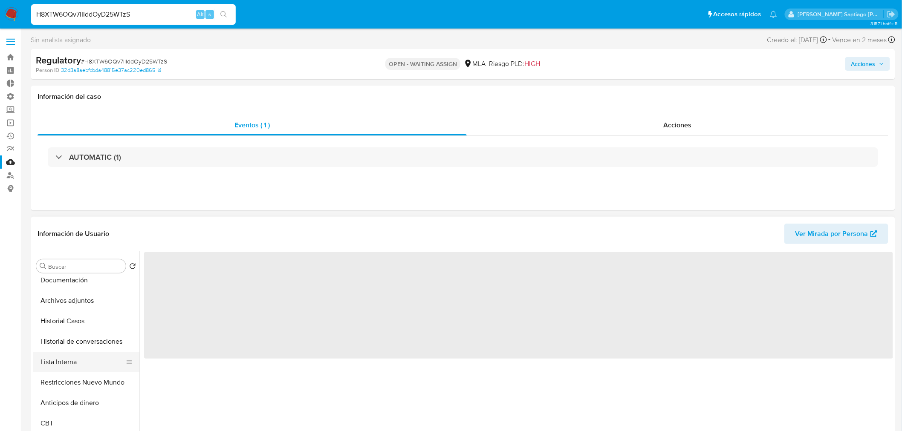
click at [84, 364] on button "Lista Interna" at bounding box center [83, 362] width 100 height 20
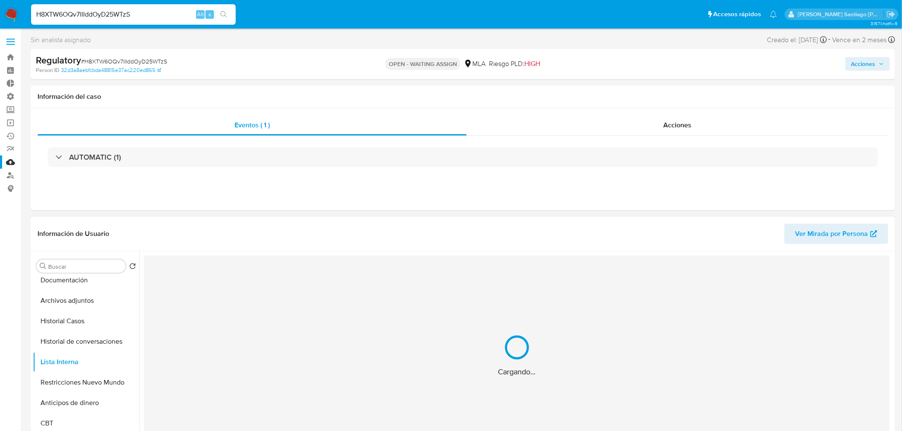
select select "10"
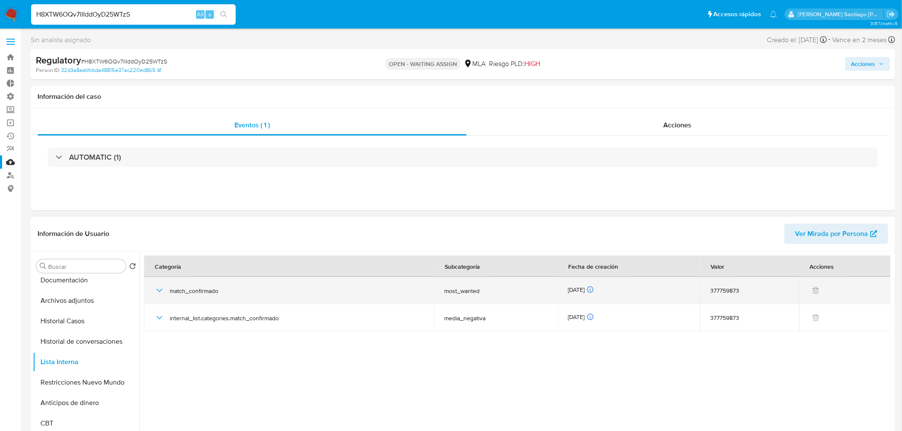
click at [162, 291] on icon "button" at bounding box center [159, 290] width 10 height 10
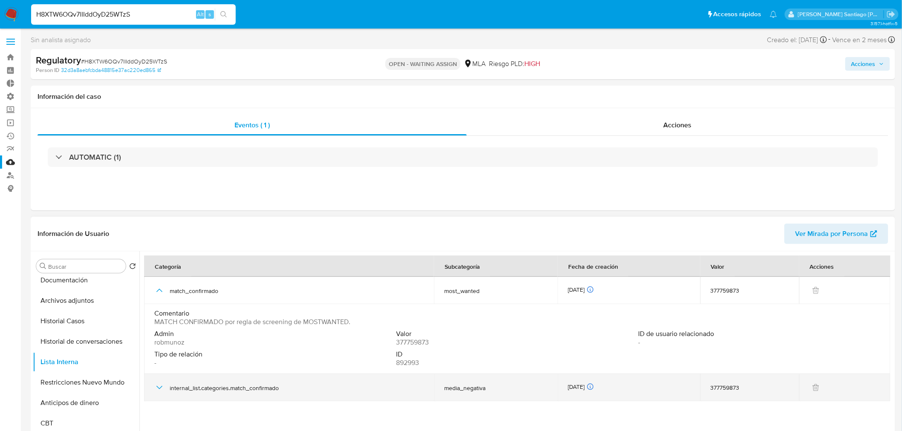
click at [219, 391] on div "internal_list.categories.match_confirmado" at bounding box center [288, 387] width 269 height 27
click at [159, 389] on icon "button" at bounding box center [159, 388] width 10 height 10
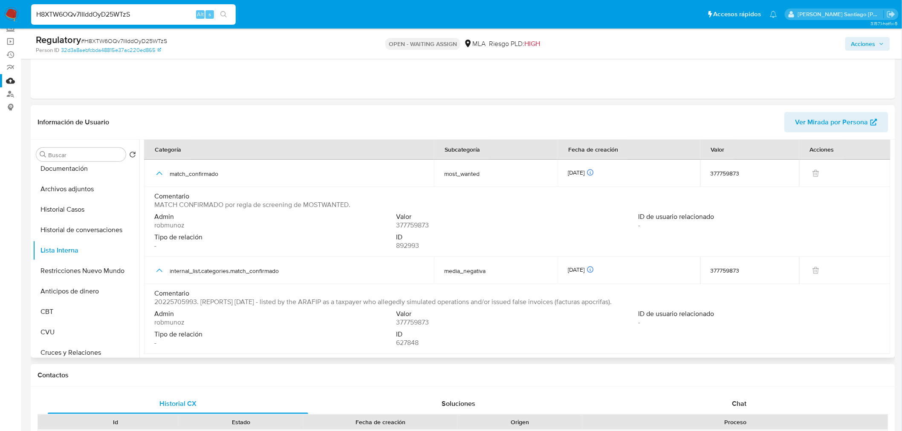
scroll to position [95, 0]
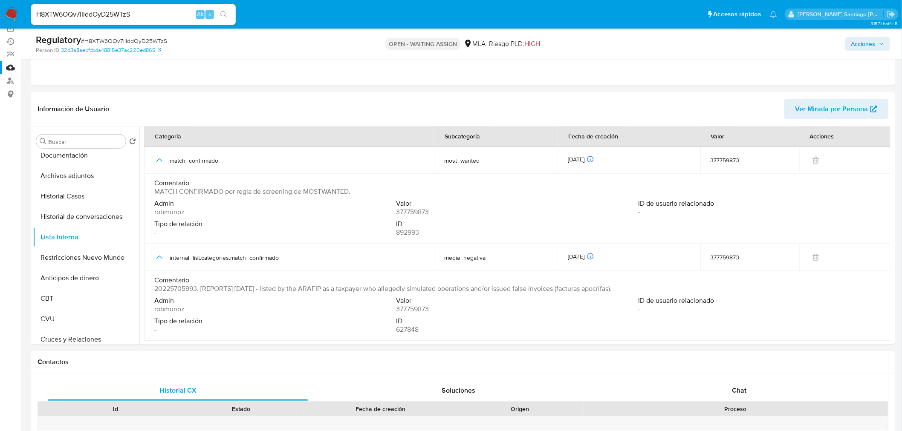
click at [156, 16] on input "H8XTW6OQv7lIIddOyD25WTzS" at bounding box center [133, 14] width 205 height 11
click at [155, 15] on input "H8XTW6OQv7lIIddOyD25WTzS" at bounding box center [133, 14] width 205 height 11
paste input "6lT0xpC7swHIrVVEUkLOR2oH"
type input "6lT0xpC7swHIrVVEUkLOR2oH"
click at [230, 14] on button "search-icon" at bounding box center [223, 15] width 17 height 12
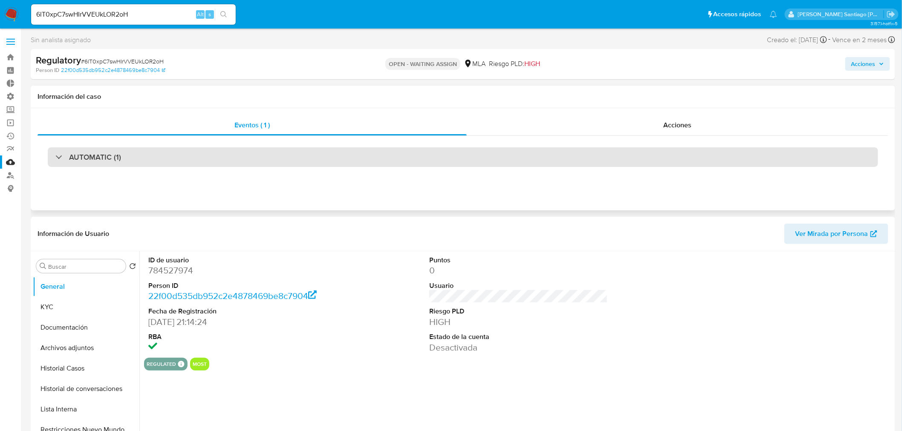
select select "10"
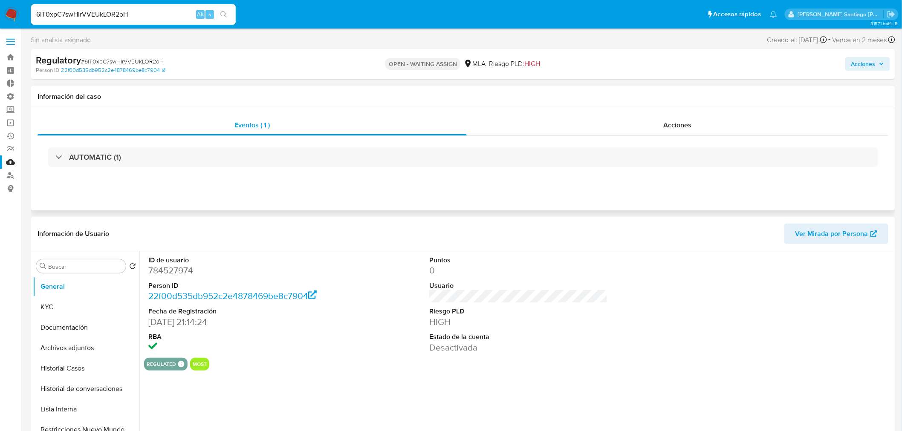
drag, startPoint x: 689, startPoint y: 121, endPoint x: 680, endPoint y: 142, distance: 22.7
click at [689, 122] on span "Acciones" at bounding box center [677, 125] width 28 height 10
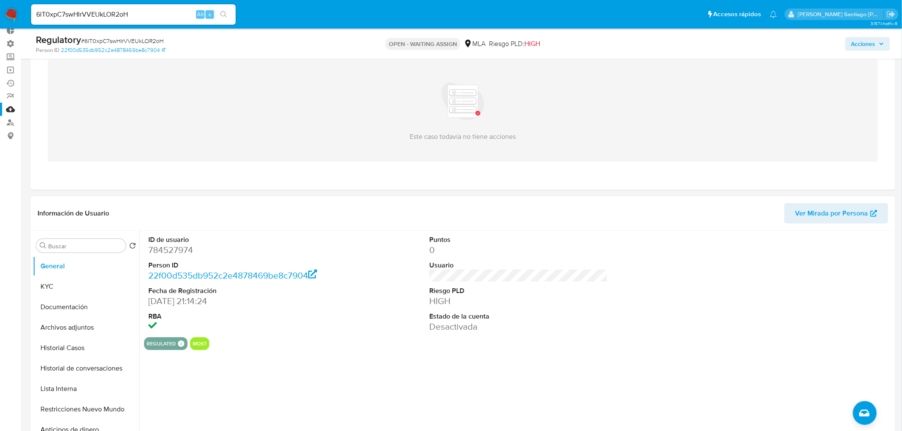
scroll to position [142, 0]
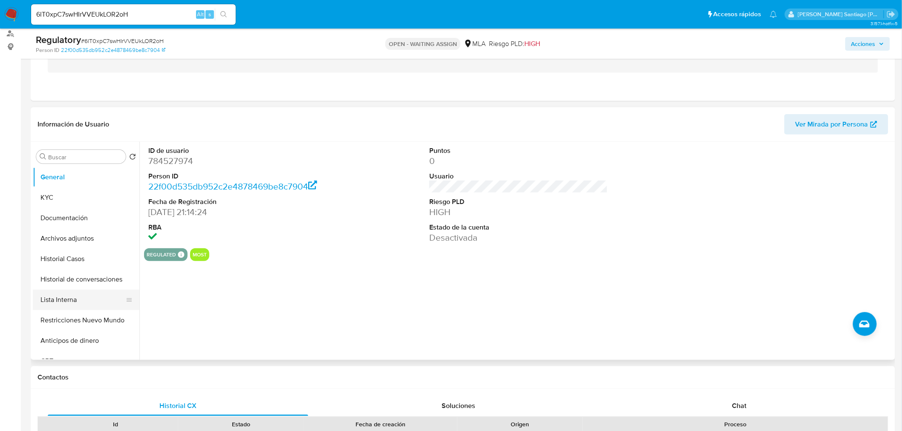
click at [62, 300] on button "Lista Interna" at bounding box center [83, 300] width 100 height 20
